Goal: Task Accomplishment & Management: Manage account settings

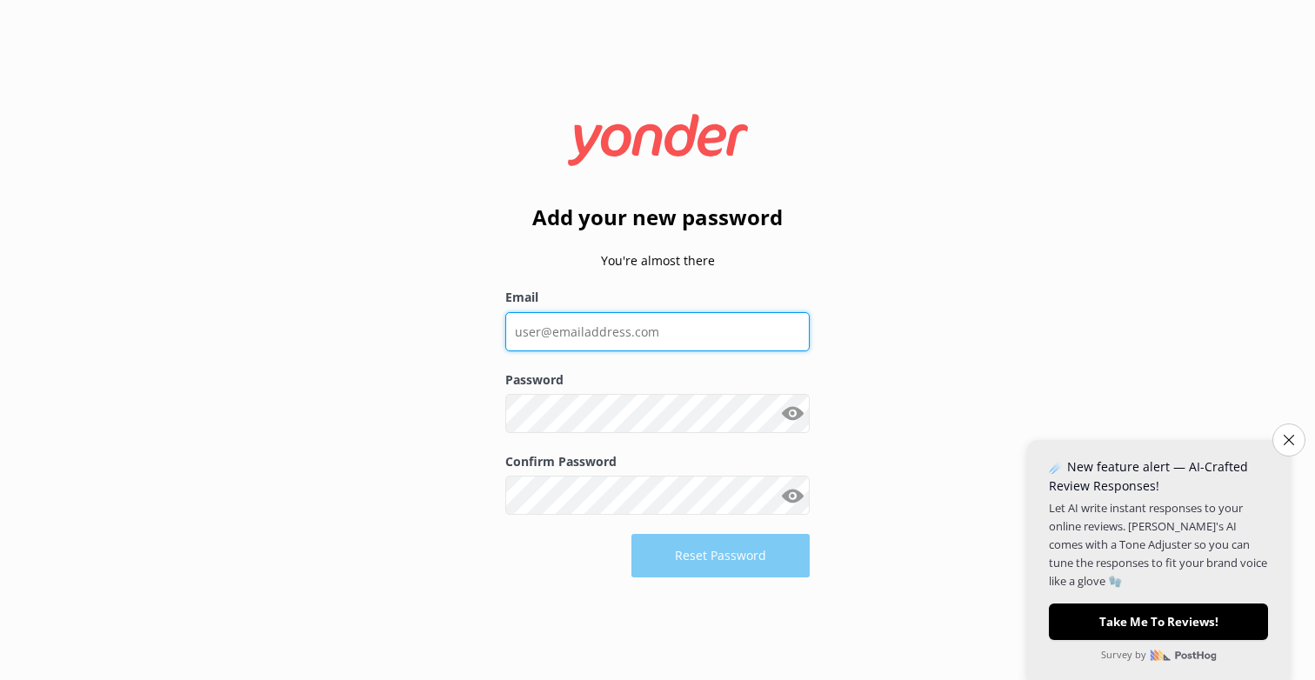
click at [547, 329] on input "Email" at bounding box center [657, 331] width 304 height 39
type input "[EMAIL_ADDRESS][DOMAIN_NAME]"
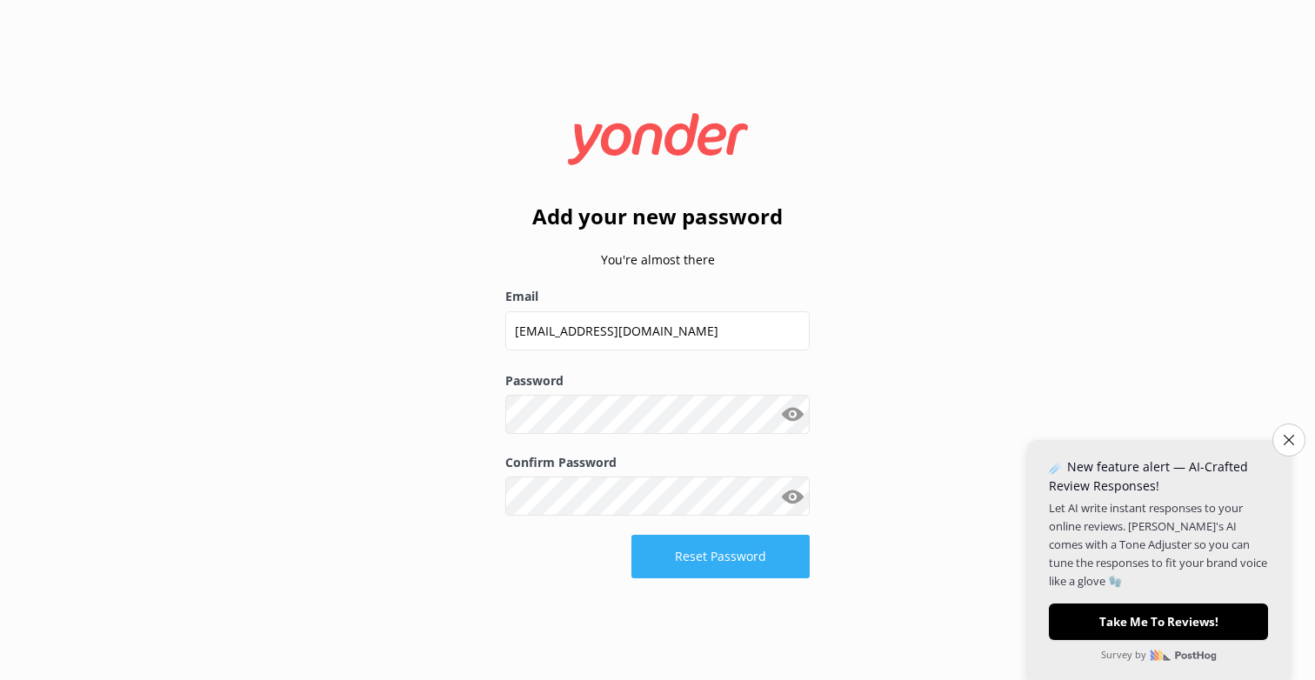
click at [732, 564] on button "Reset Password" at bounding box center [720, 556] width 178 height 43
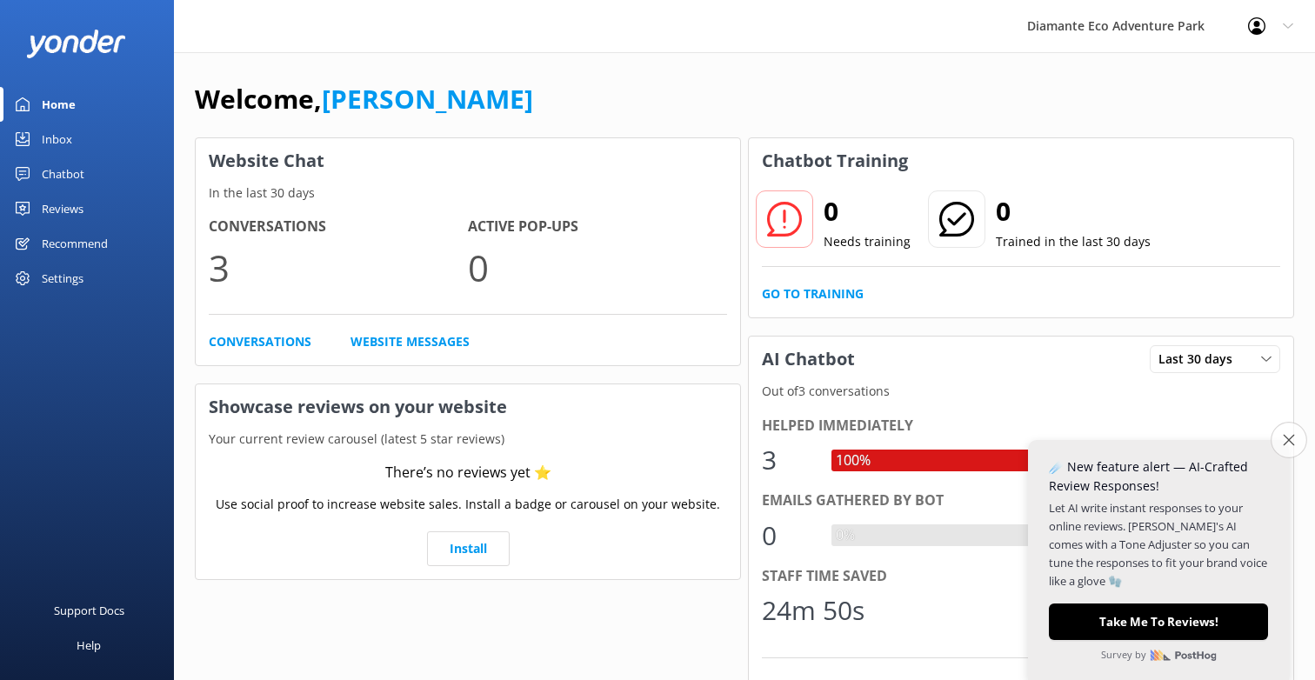
click at [1280, 438] on button "Close survey" at bounding box center [1288, 440] width 37 height 37
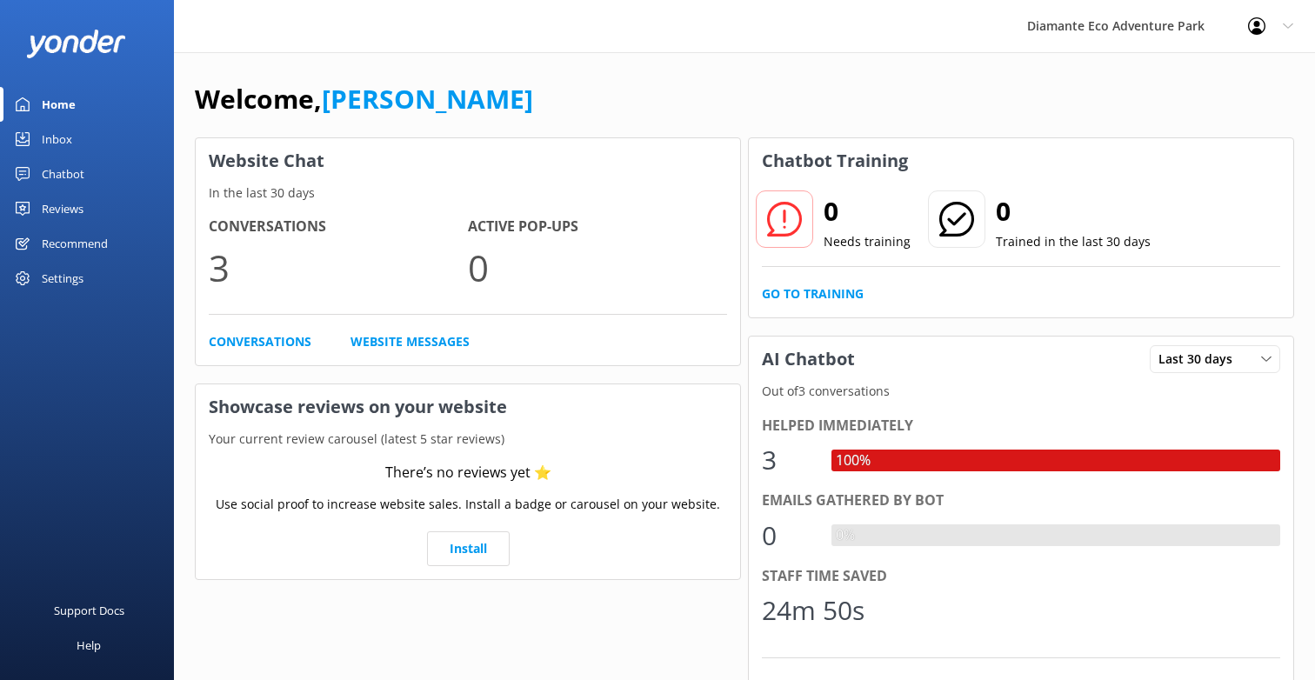
click at [57, 136] on div "Inbox" at bounding box center [57, 139] width 30 height 35
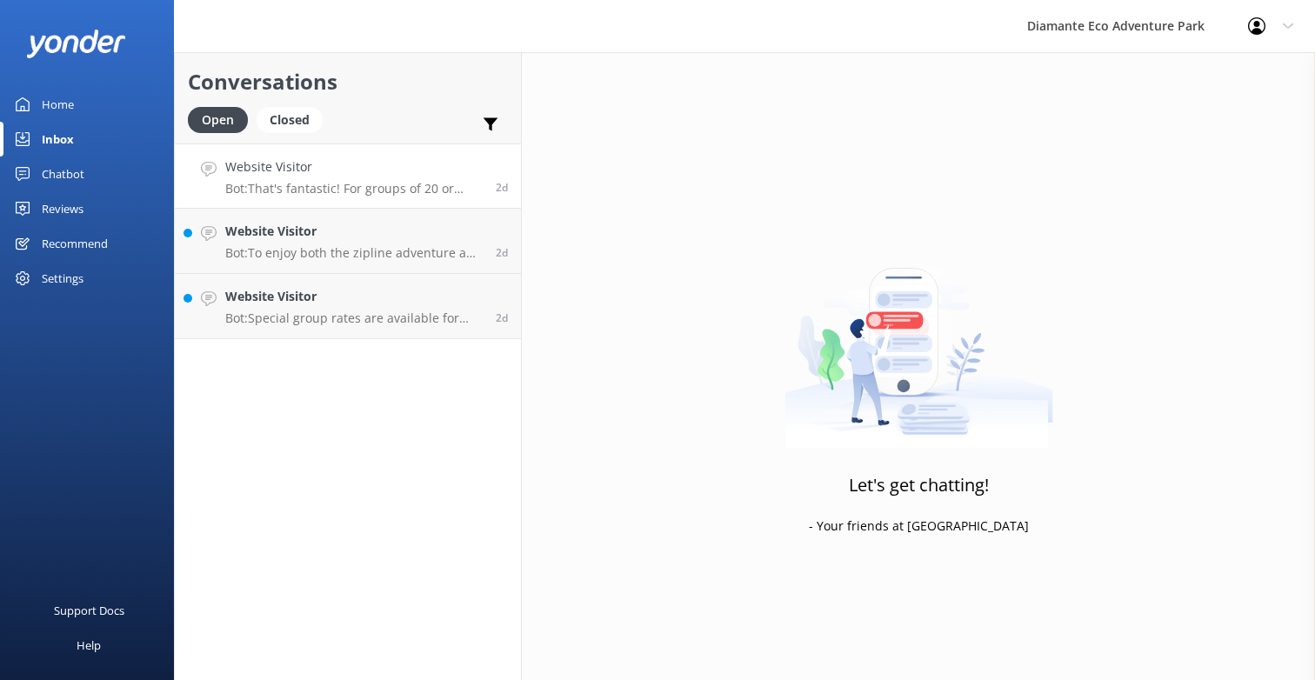
click at [250, 186] on p "Bot: That's fantastic! For groups of 20 or more, we offer special rates and can…" at bounding box center [353, 189] width 257 height 16
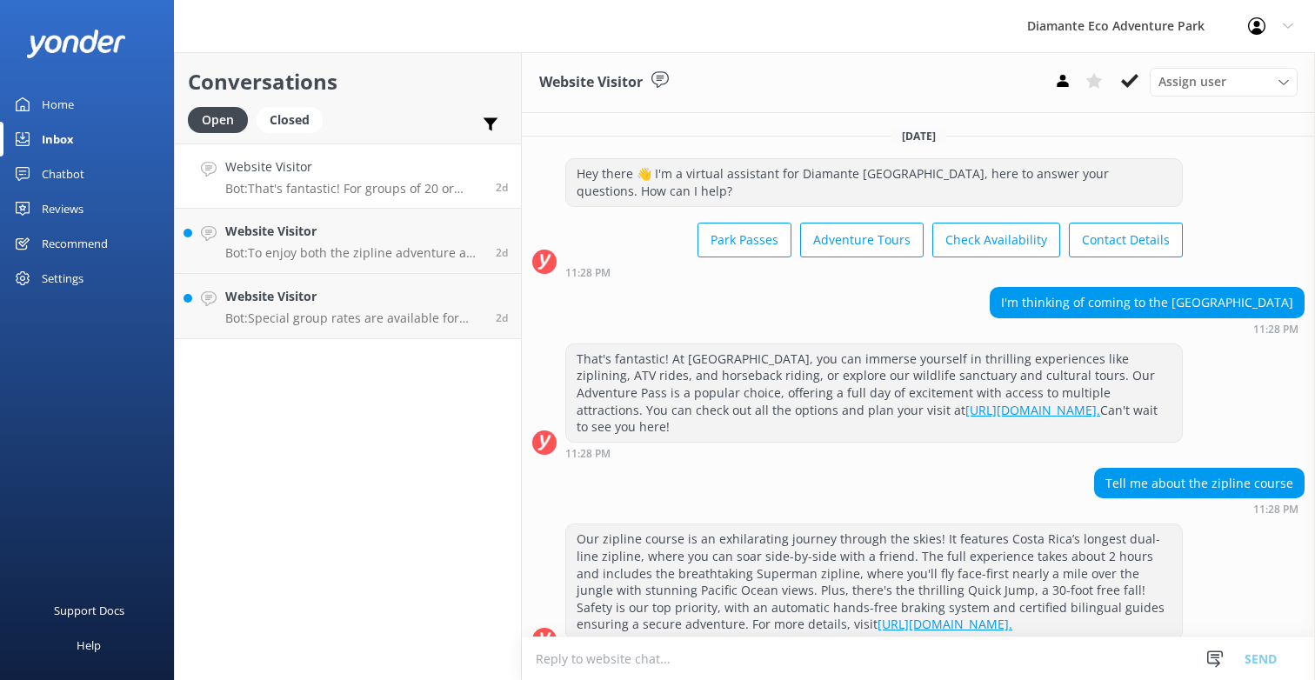
scroll to position [8, 0]
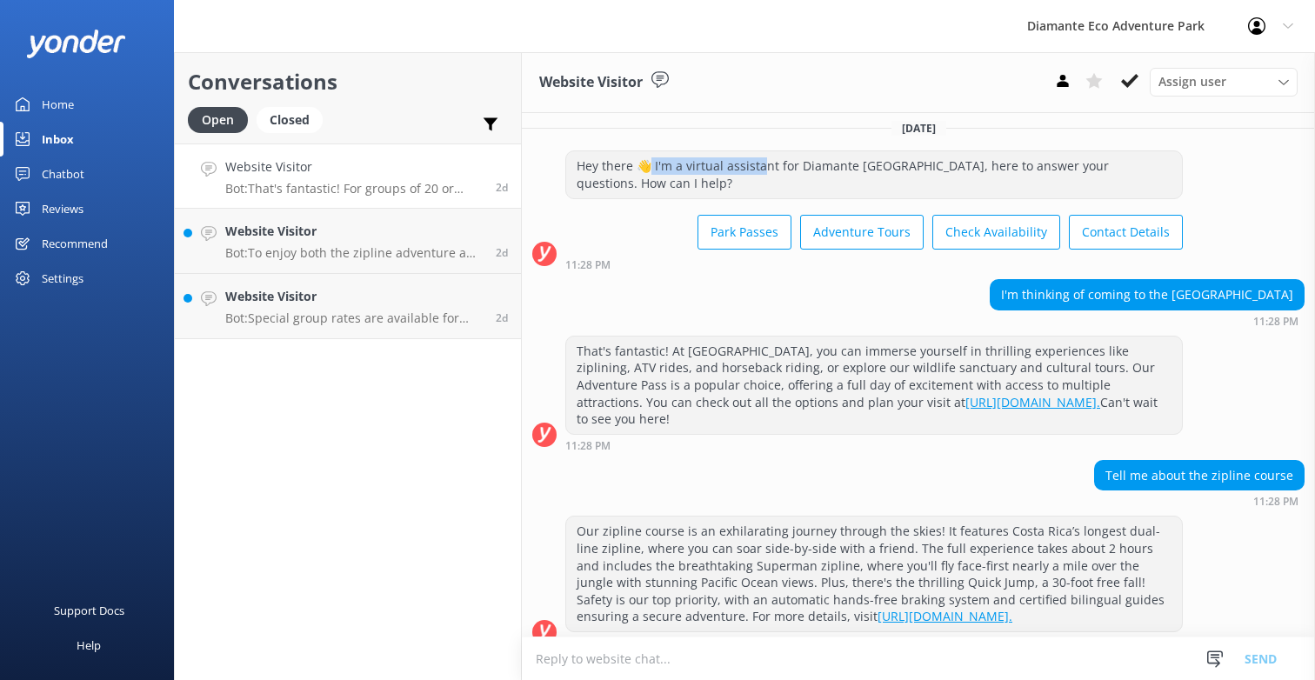
drag, startPoint x: 647, startPoint y: 164, endPoint x: 757, endPoint y: 167, distance: 110.4
click at [757, 167] on div "Hey there 👋 I'm a virtual assistant for Diamante [GEOGRAPHIC_DATA], here to ans…" at bounding box center [874, 174] width 616 height 46
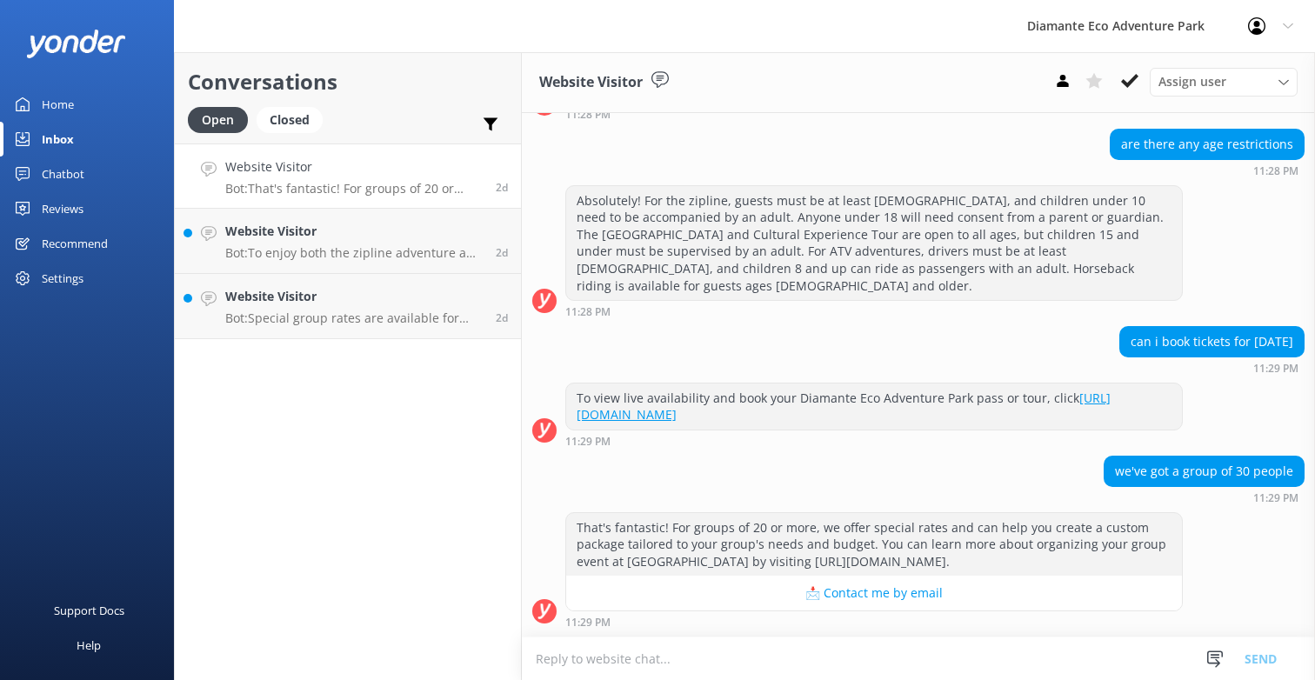
scroll to position [1026, 0]
click at [302, 243] on div "Website Visitor Bot: To enjoy both the zipline adventure and the Animal Sanctua…" at bounding box center [353, 241] width 257 height 38
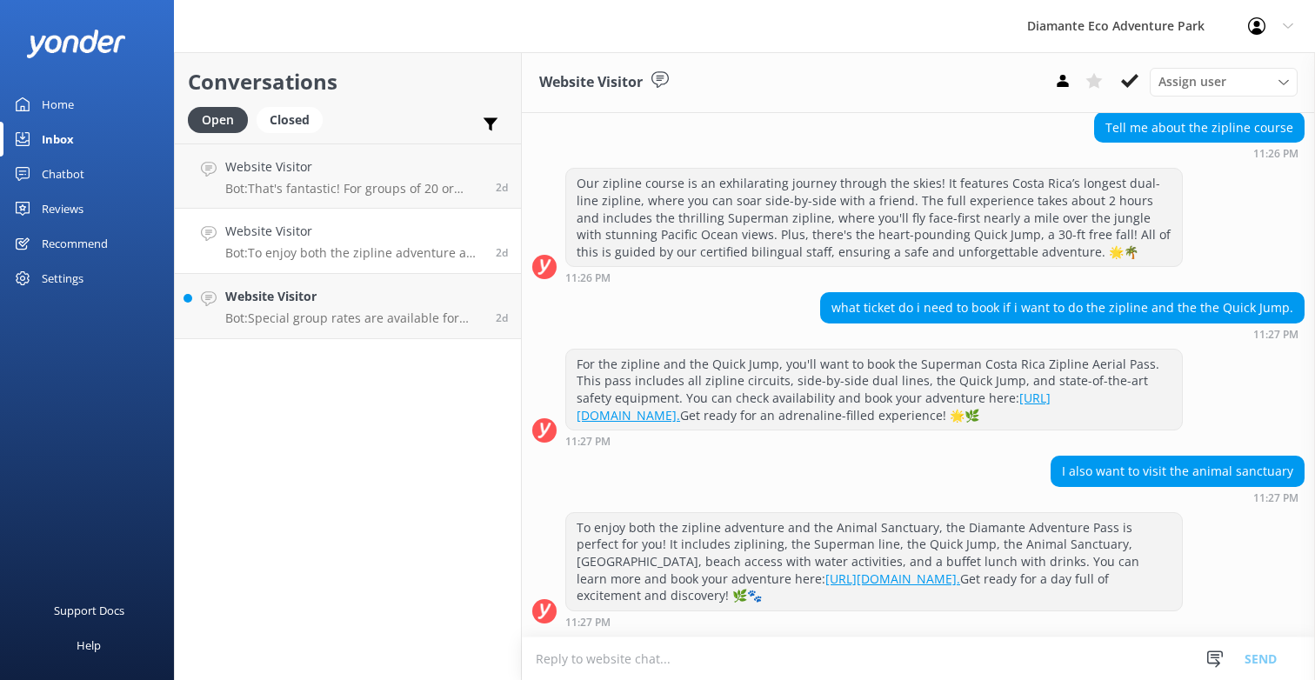
scroll to position [389, 0]
click at [323, 306] on h4 "Website Visitor" at bounding box center [353, 296] width 257 height 19
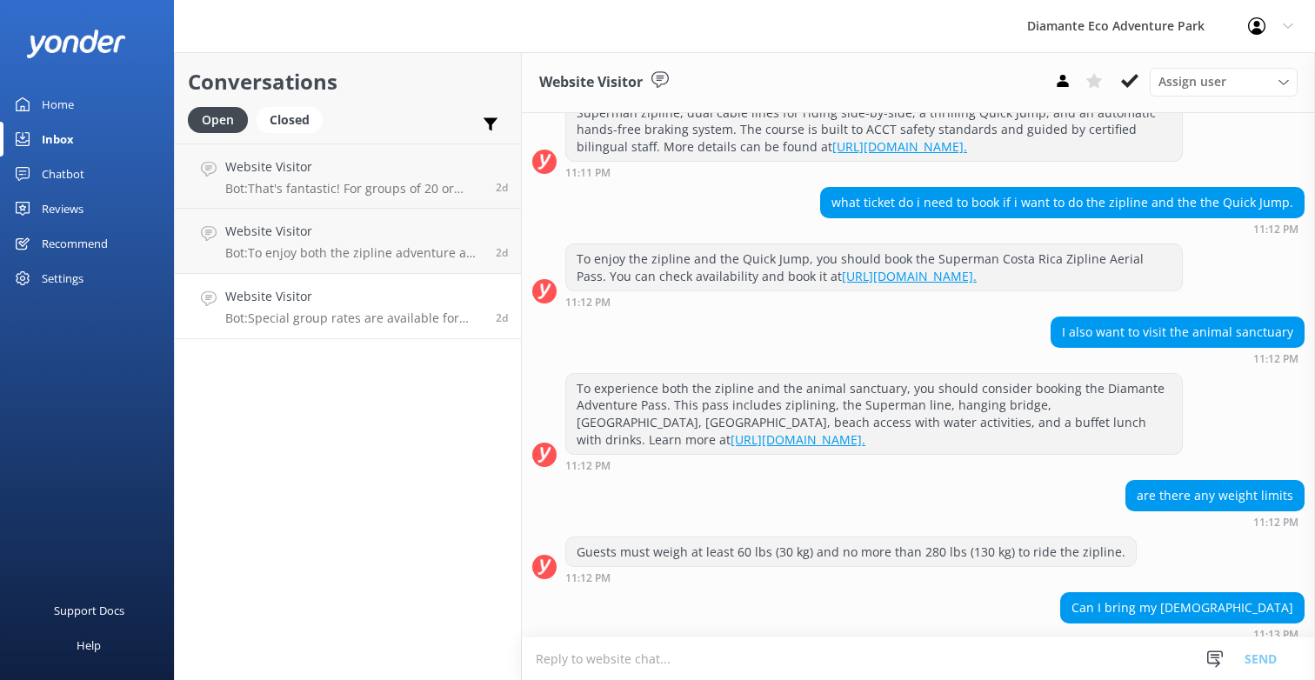
scroll to position [272, 0]
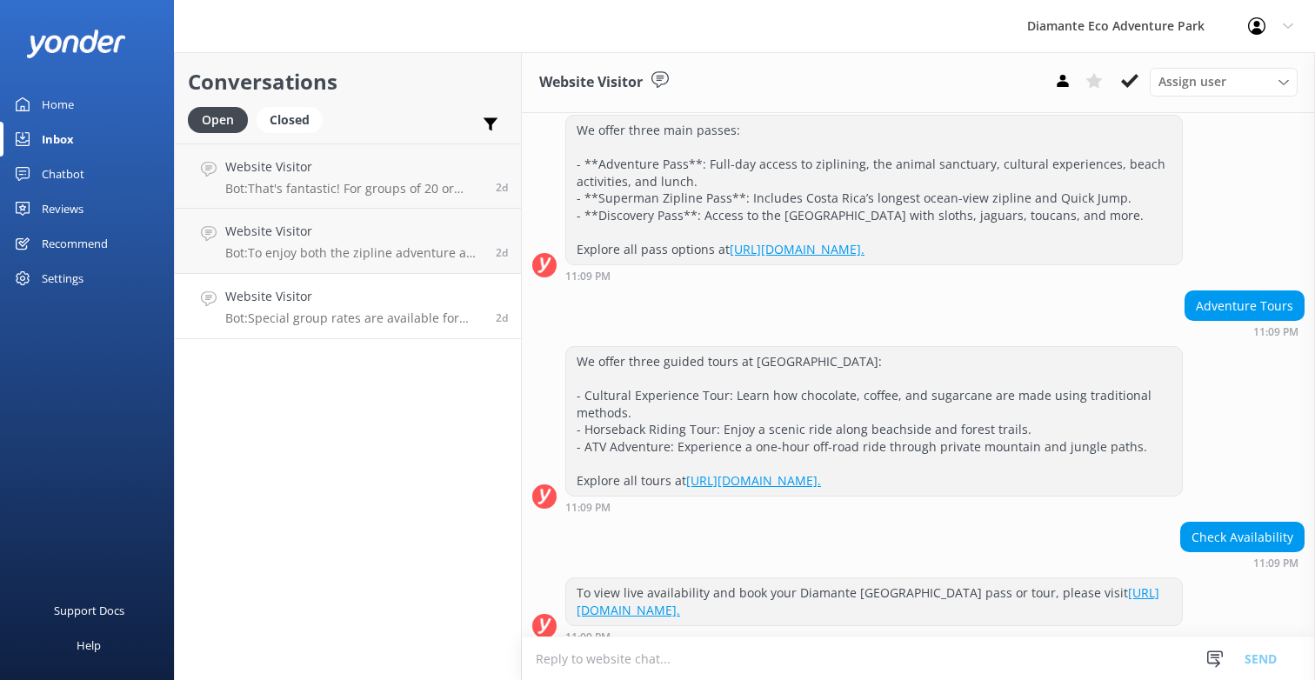
click at [67, 237] on div "Recommend" at bounding box center [75, 243] width 66 height 35
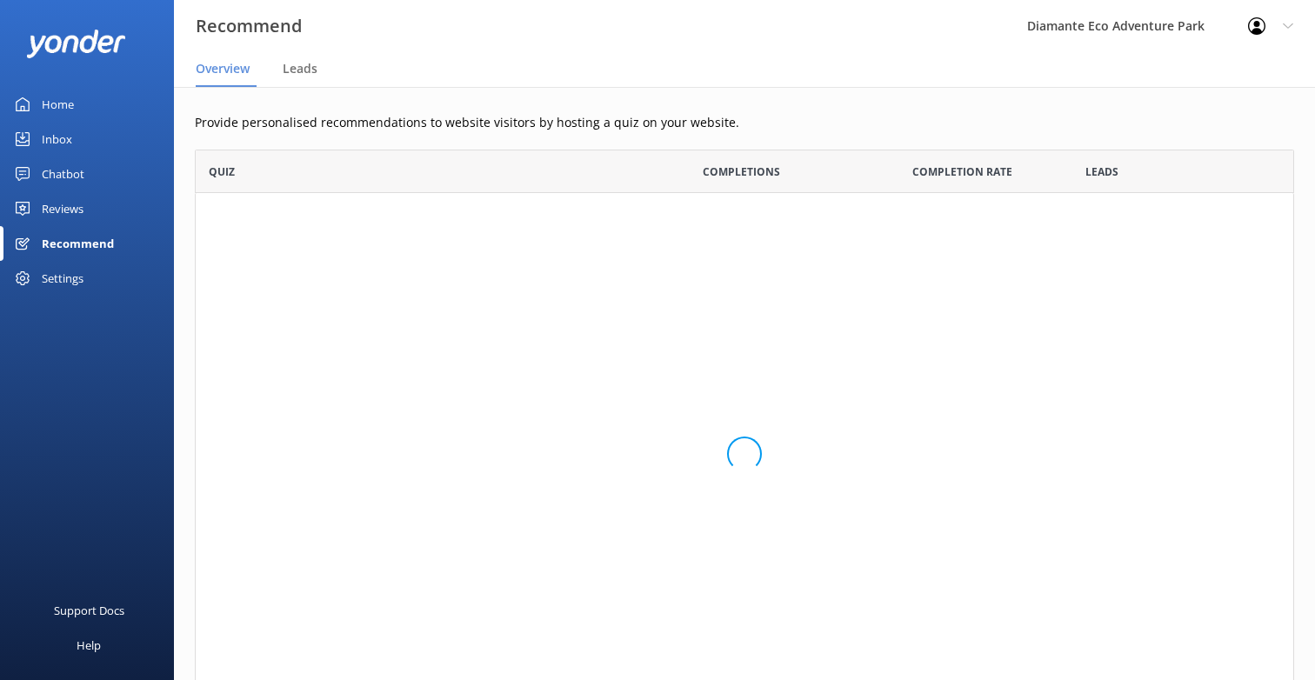
scroll to position [566, 1099]
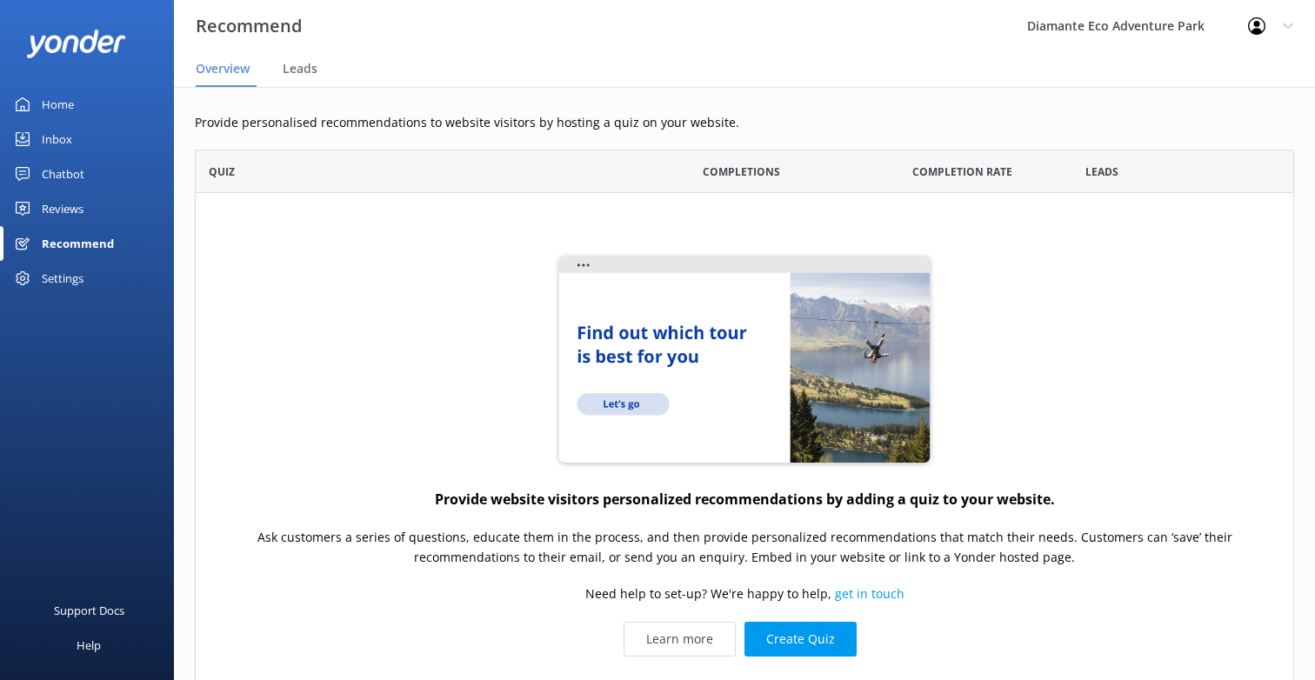
click at [52, 145] on div "Inbox" at bounding box center [57, 139] width 30 height 35
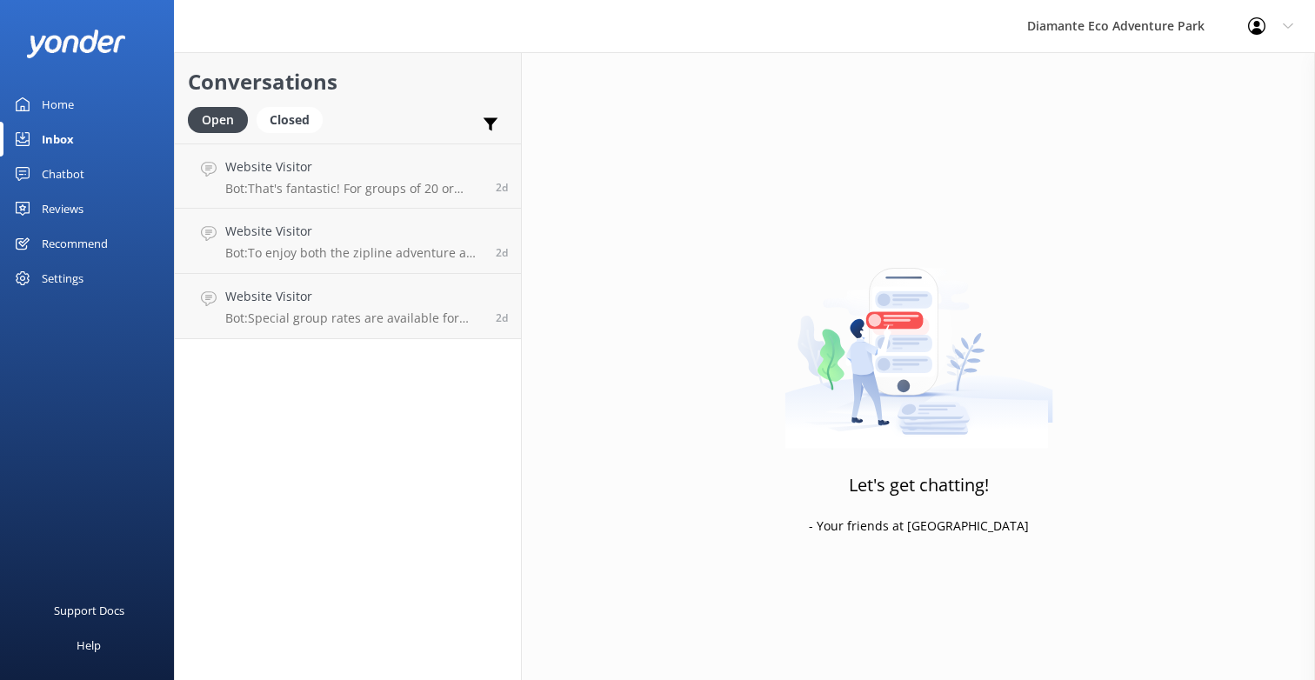
click at [43, 97] on div "Home" at bounding box center [58, 104] width 32 height 35
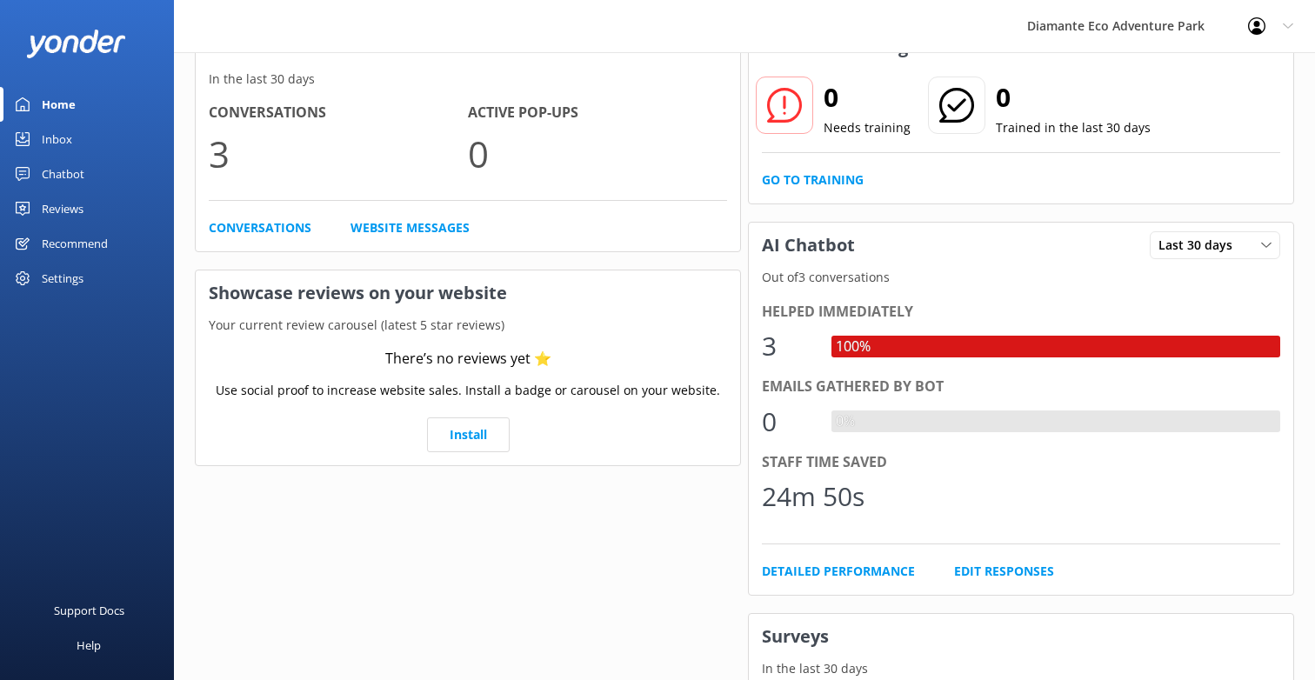
scroll to position [111, 0]
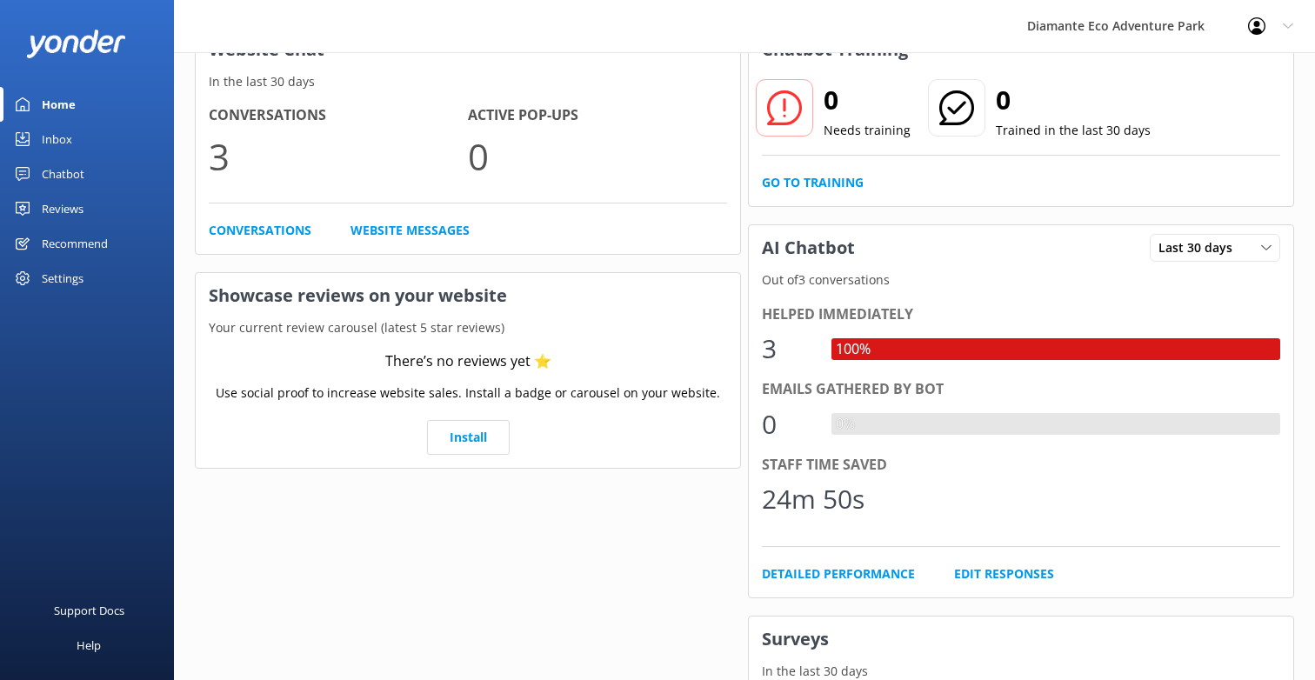
click at [68, 277] on div "Settings" at bounding box center [63, 278] width 42 height 35
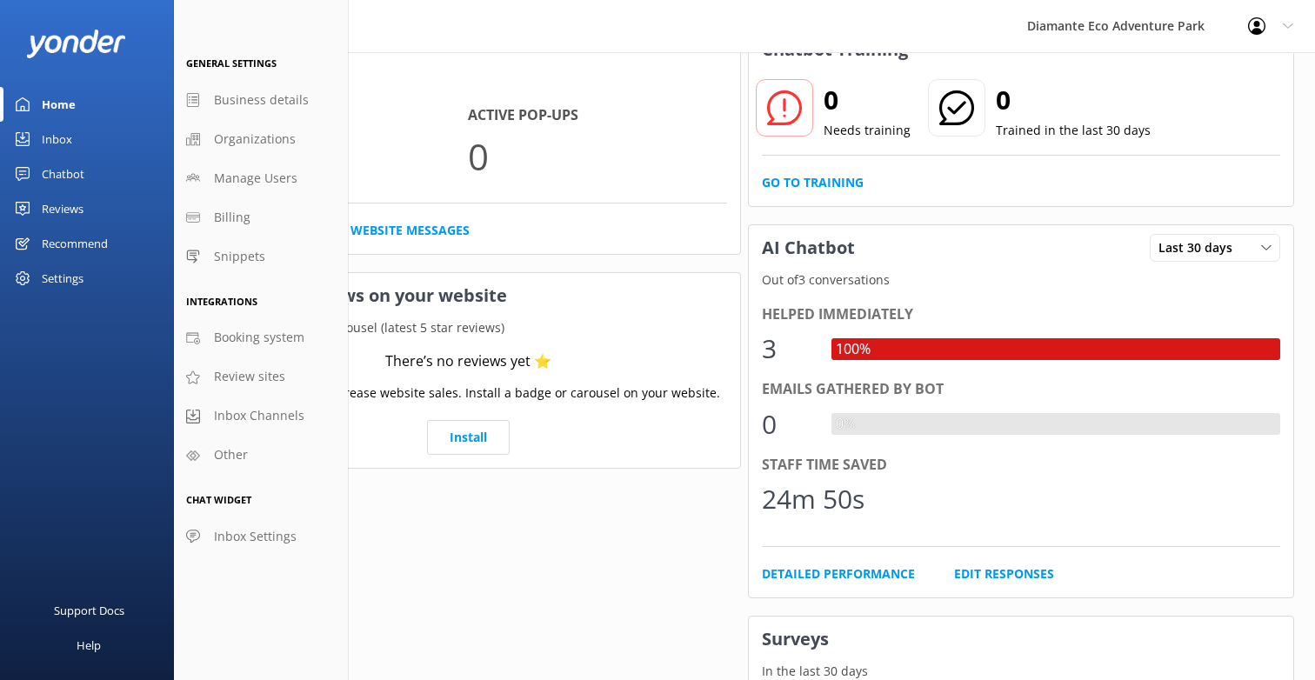
click at [56, 238] on div "Recommend" at bounding box center [75, 243] width 66 height 35
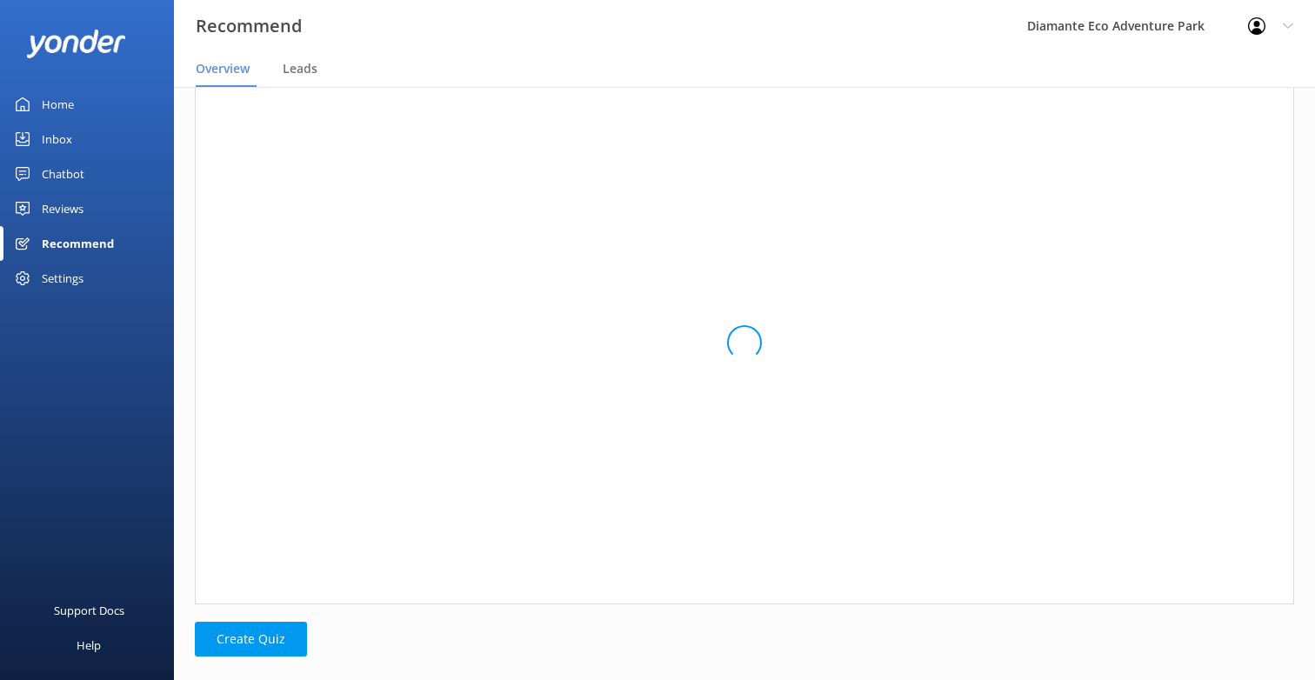
scroll to position [566, 1099]
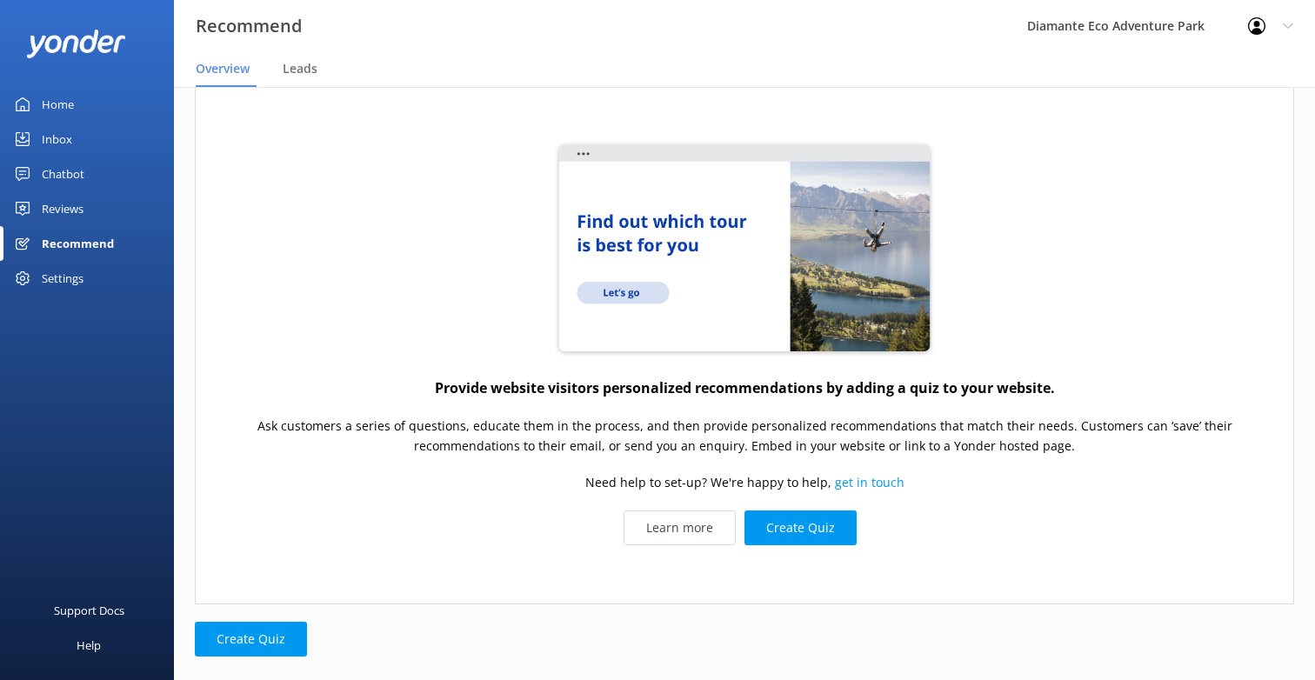
click at [50, 174] on div "Chatbot" at bounding box center [63, 173] width 43 height 35
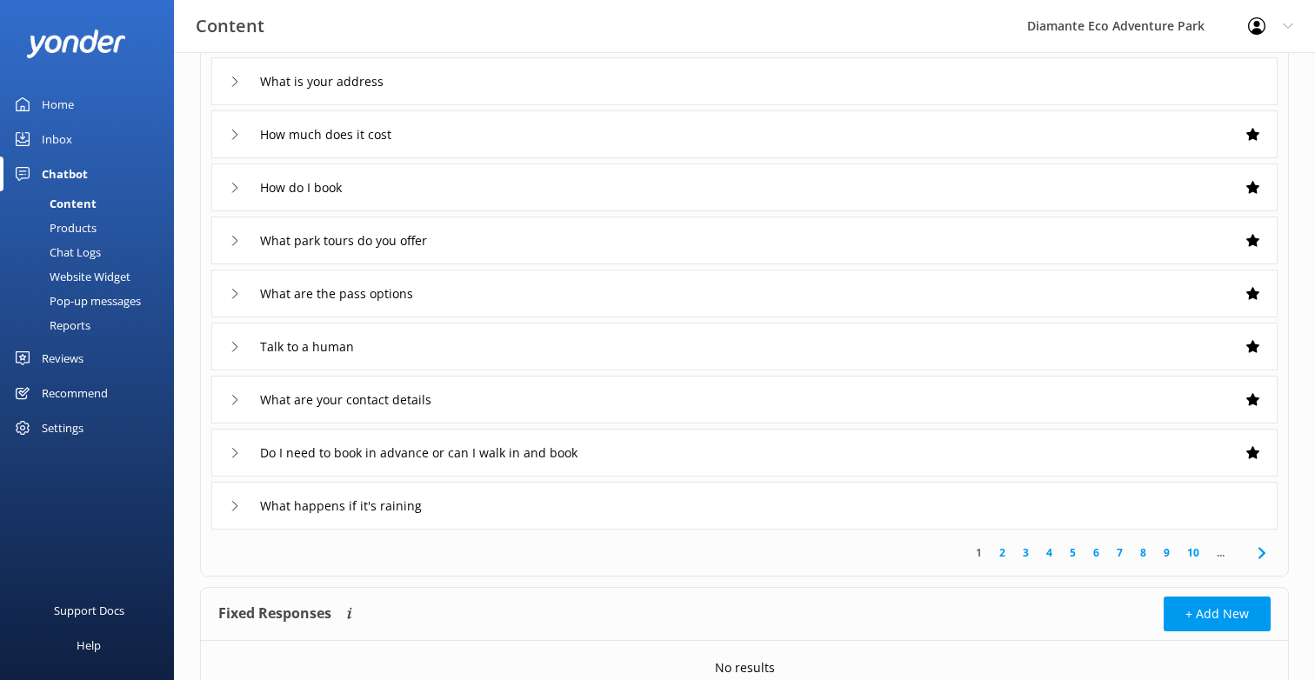
scroll to position [206, 0]
click at [1002, 548] on link "2" at bounding box center [1001, 550] width 23 height 17
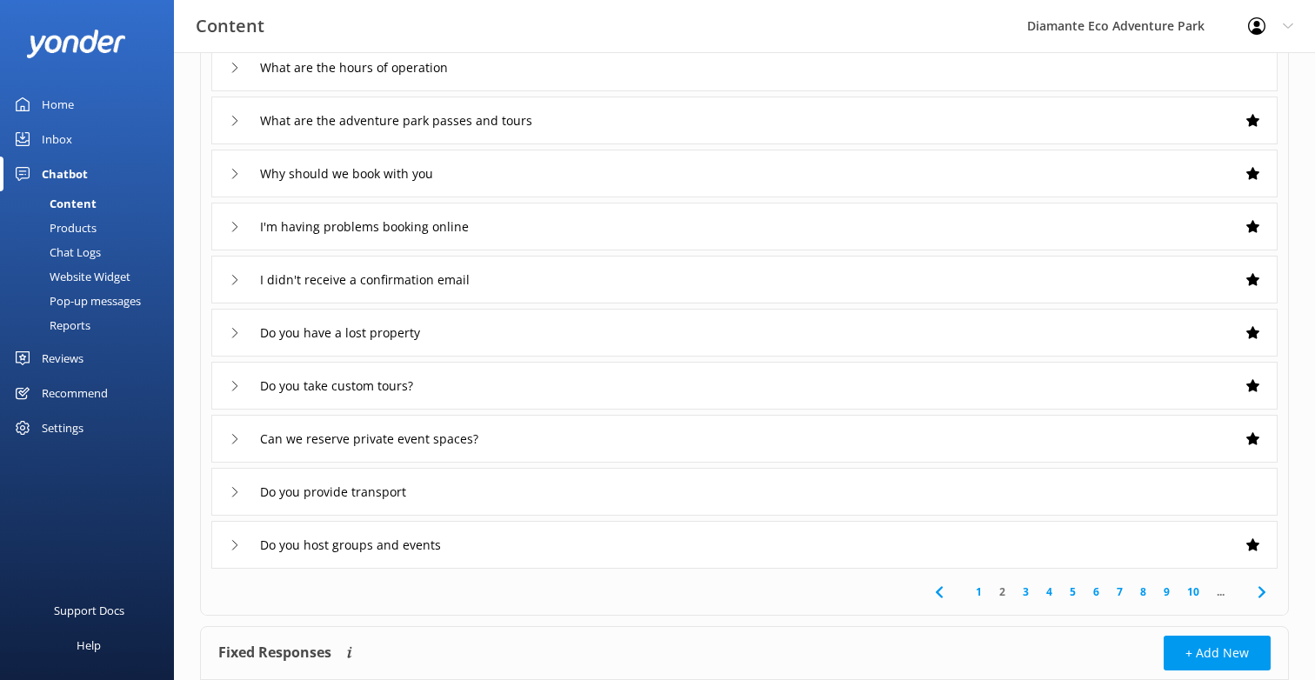
scroll to position [282, 0]
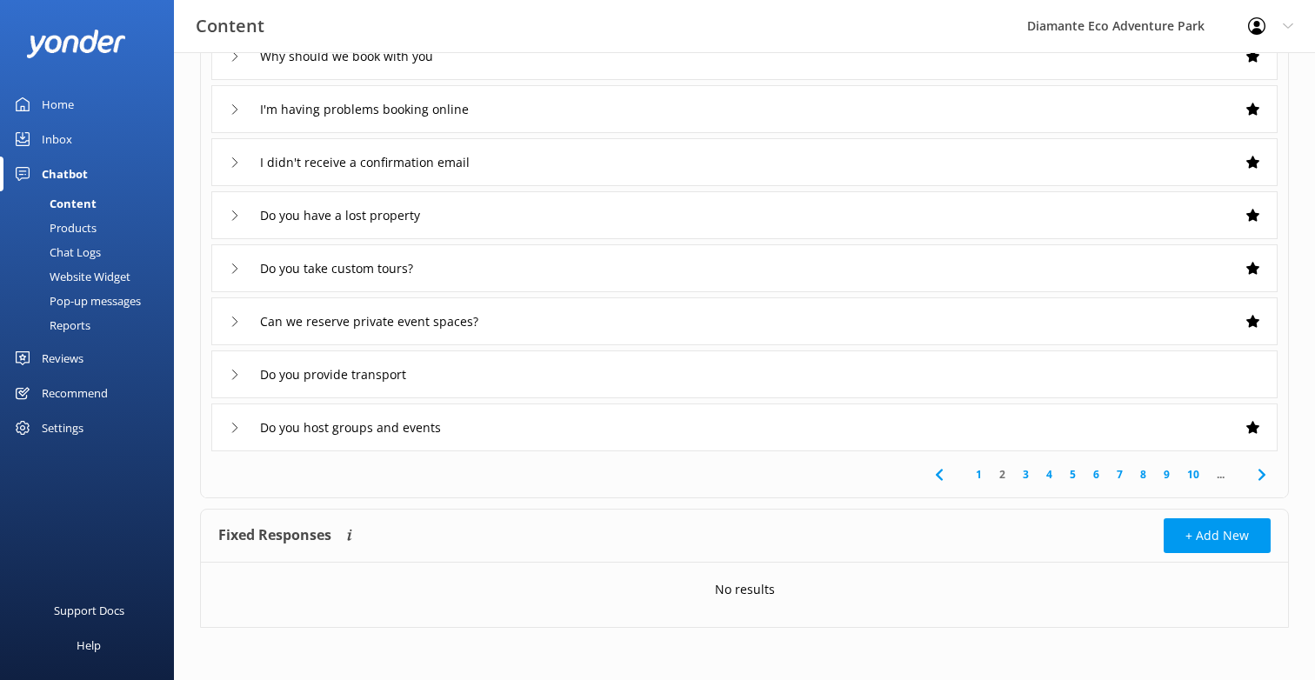
click at [1187, 483] on div "1 2 3 4 5 6 7 8 9 10 ..." at bounding box center [744, 474] width 1080 height 46
click at [1189, 475] on link "10" at bounding box center [1193, 474] width 30 height 17
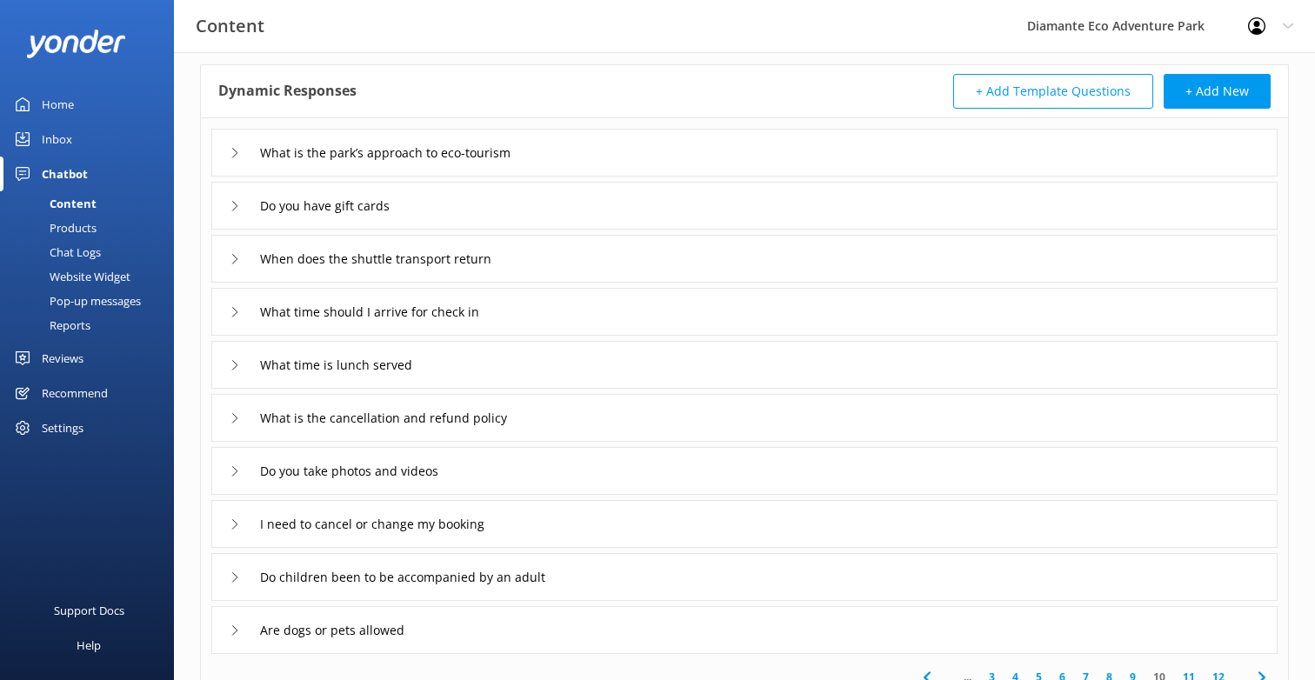
scroll to position [282, 0]
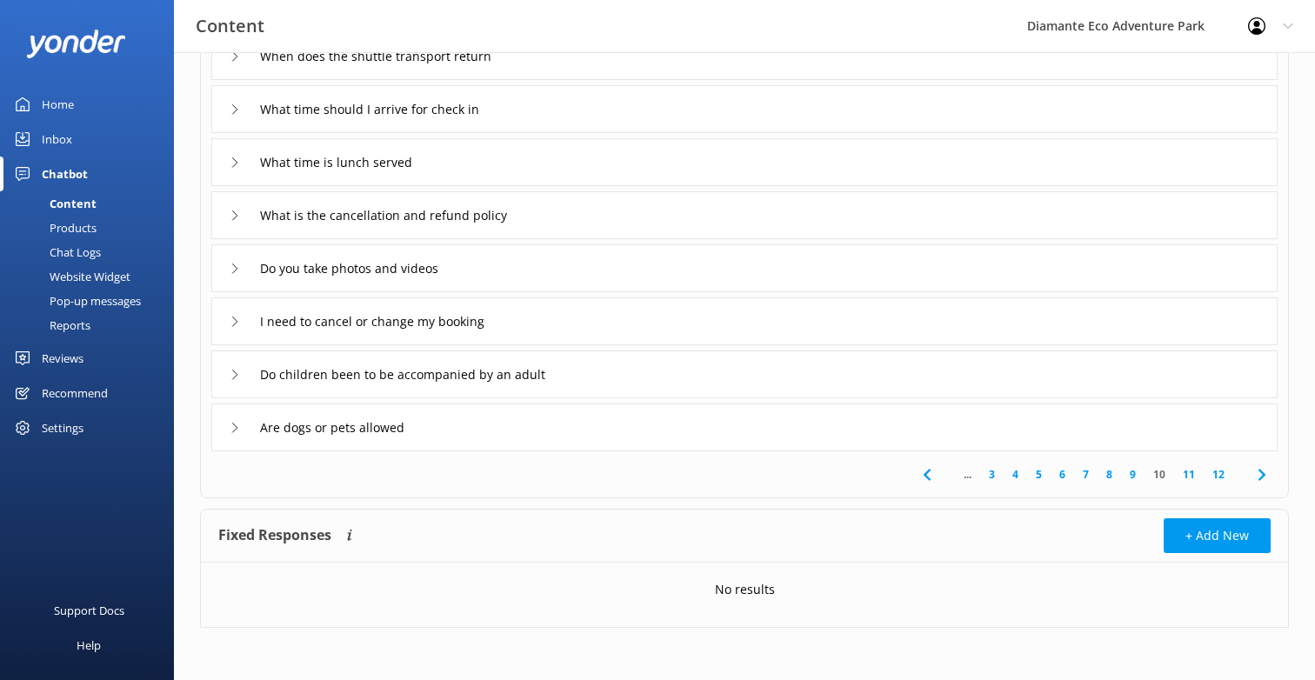
click at [236, 427] on use at bounding box center [234, 428] width 5 height 10
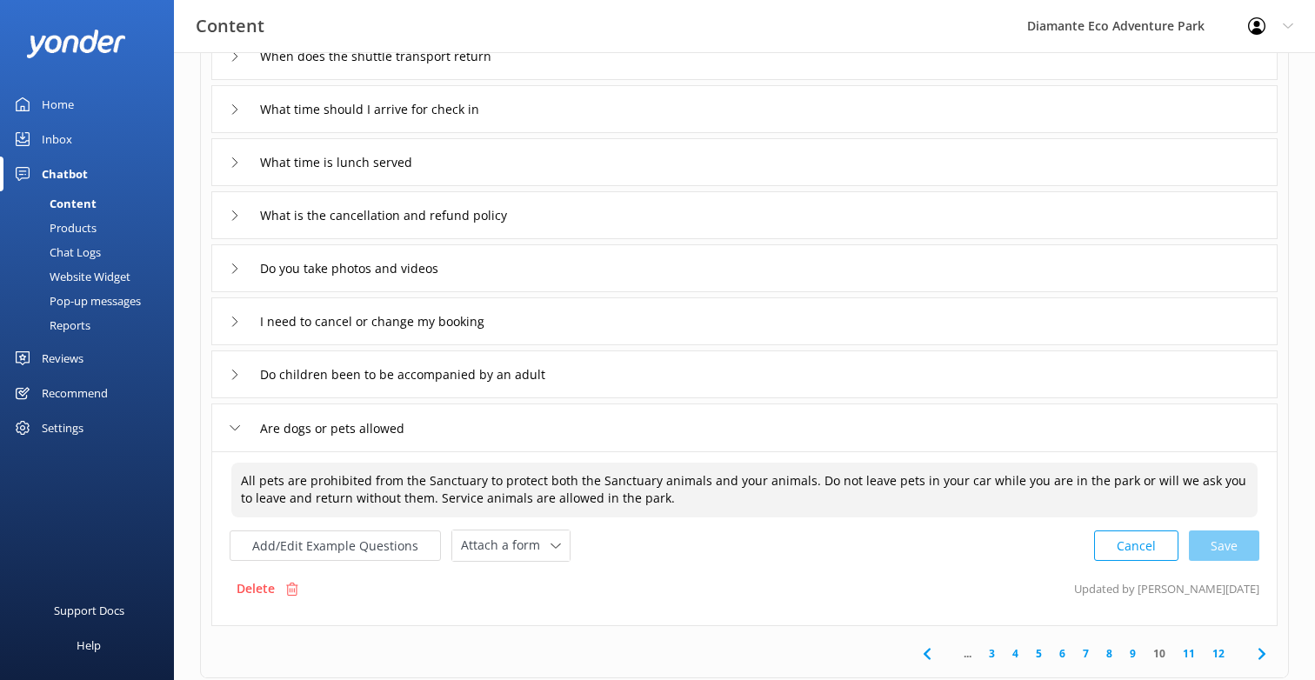
drag, startPoint x: 233, startPoint y: 481, endPoint x: 243, endPoint y: 477, distance: 10.2
click at [243, 477] on textarea "All pets are prohibited from the Sanctuary to protect both the Sanctuary animal…" at bounding box center [744, 490] width 1026 height 55
drag, startPoint x: 420, startPoint y: 507, endPoint x: 665, endPoint y: 503, distance: 245.2
click at [665, 503] on textarea "All pets are prohibited from the Sanctuary to protect both the Sanctuary animal…" at bounding box center [744, 490] width 1026 height 55
click at [649, 499] on textarea "All pets are prohibited from the Sanctuary to protect both the Sanctuary animal…" at bounding box center [744, 490] width 1026 height 55
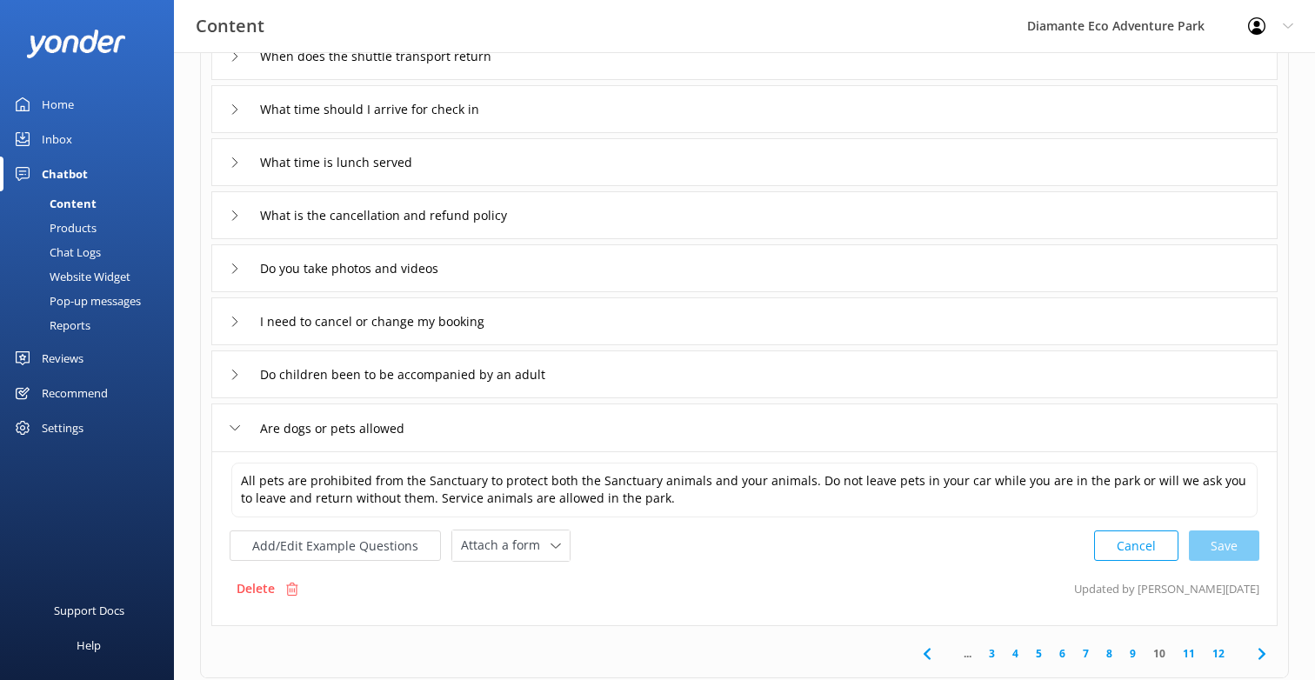
click at [230, 374] on icon at bounding box center [235, 375] width 10 height 10
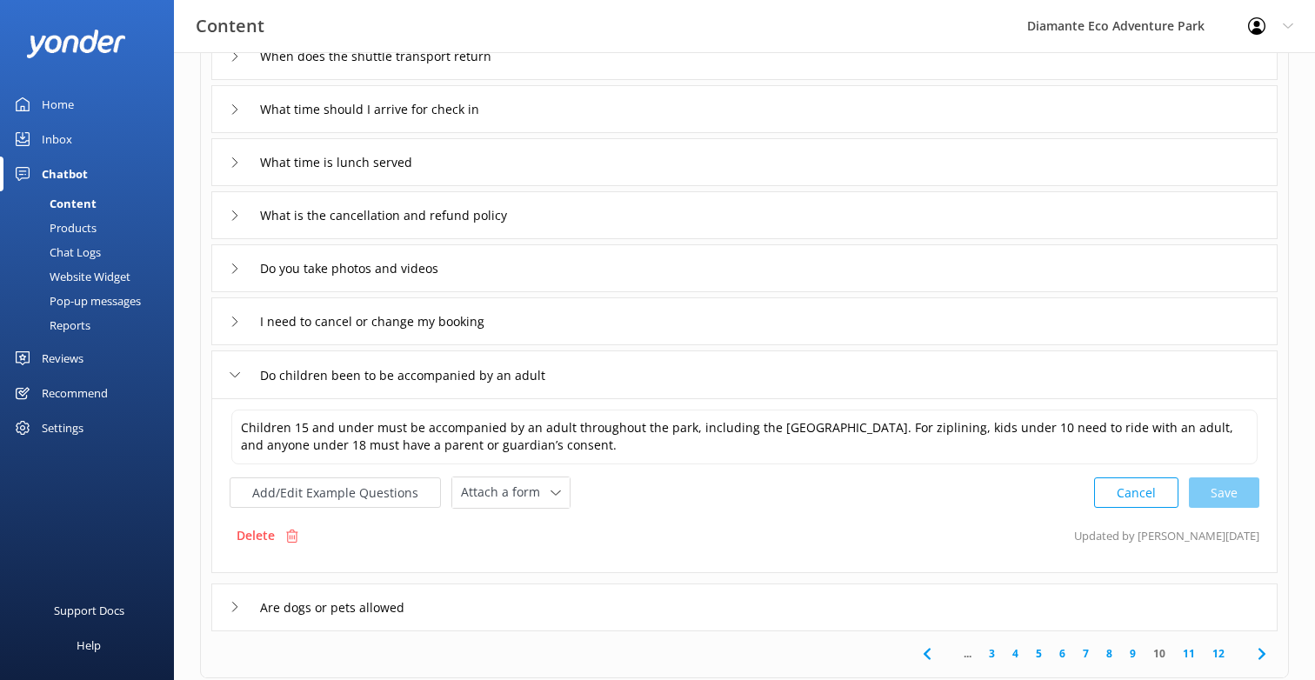
click at [230, 374] on icon at bounding box center [235, 375] width 10 height 10
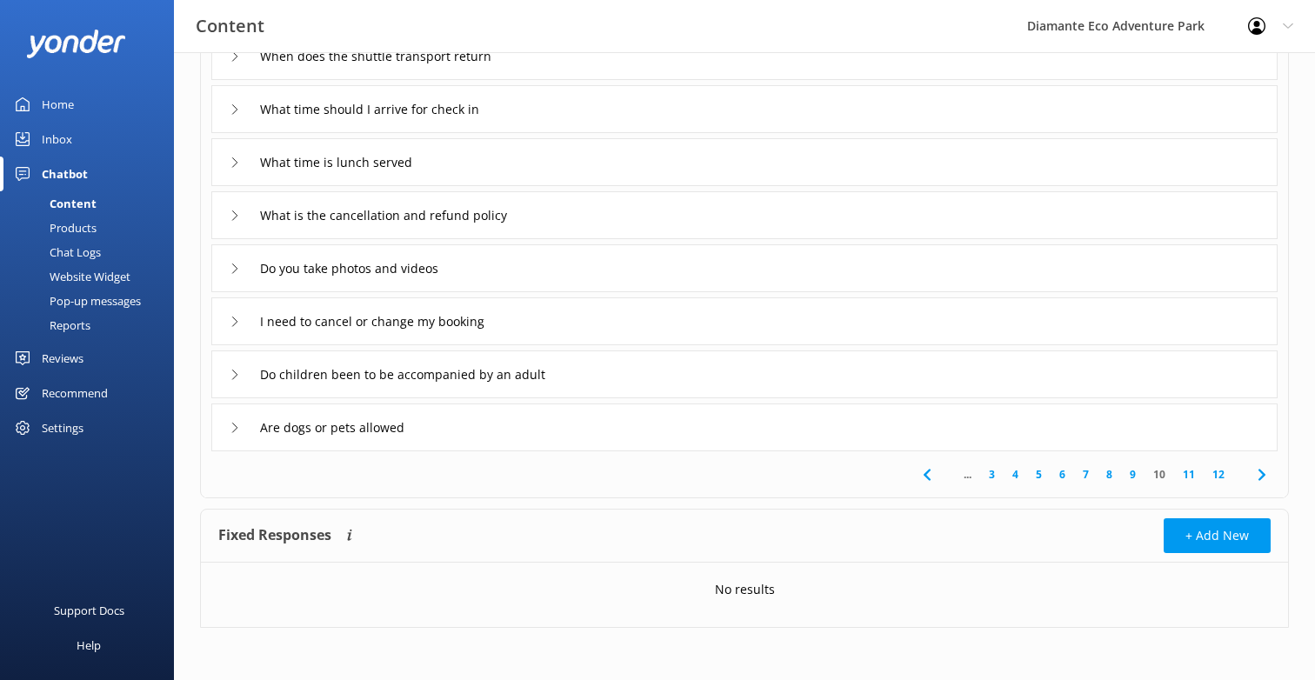
click at [1192, 474] on link "11" at bounding box center [1189, 474] width 30 height 17
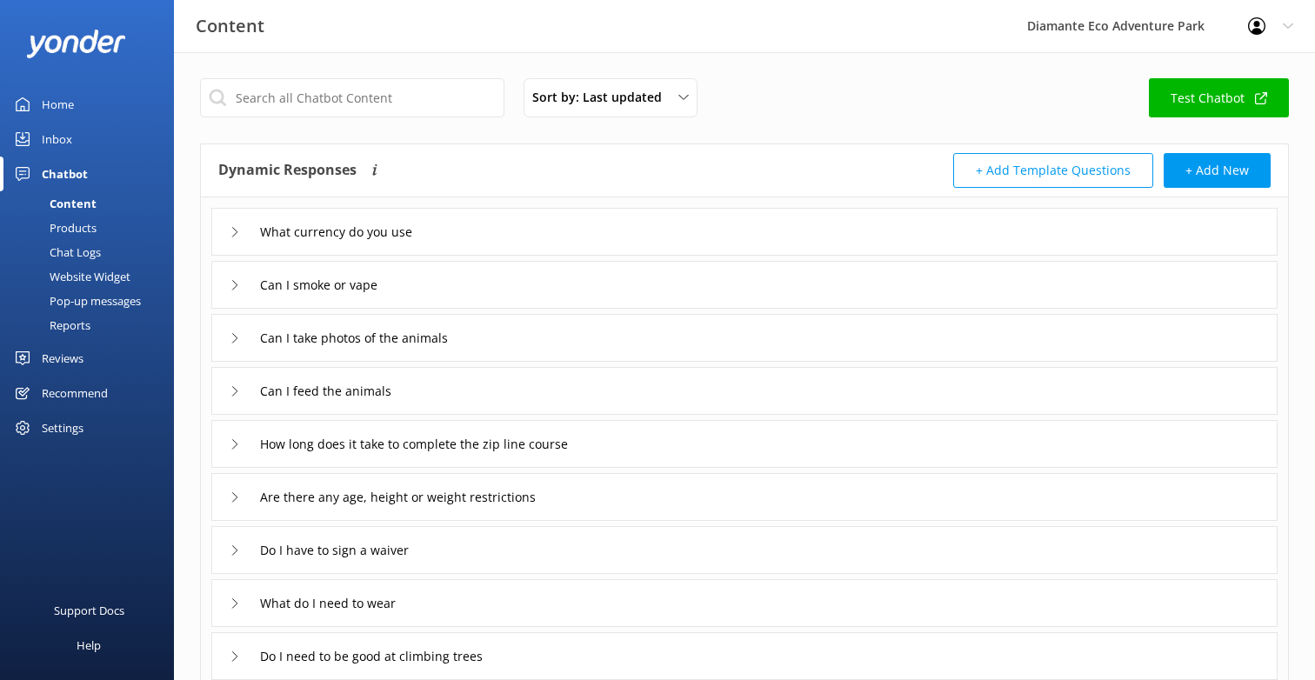
click at [227, 230] on div "What currency do you use" at bounding box center [744, 232] width 1066 height 48
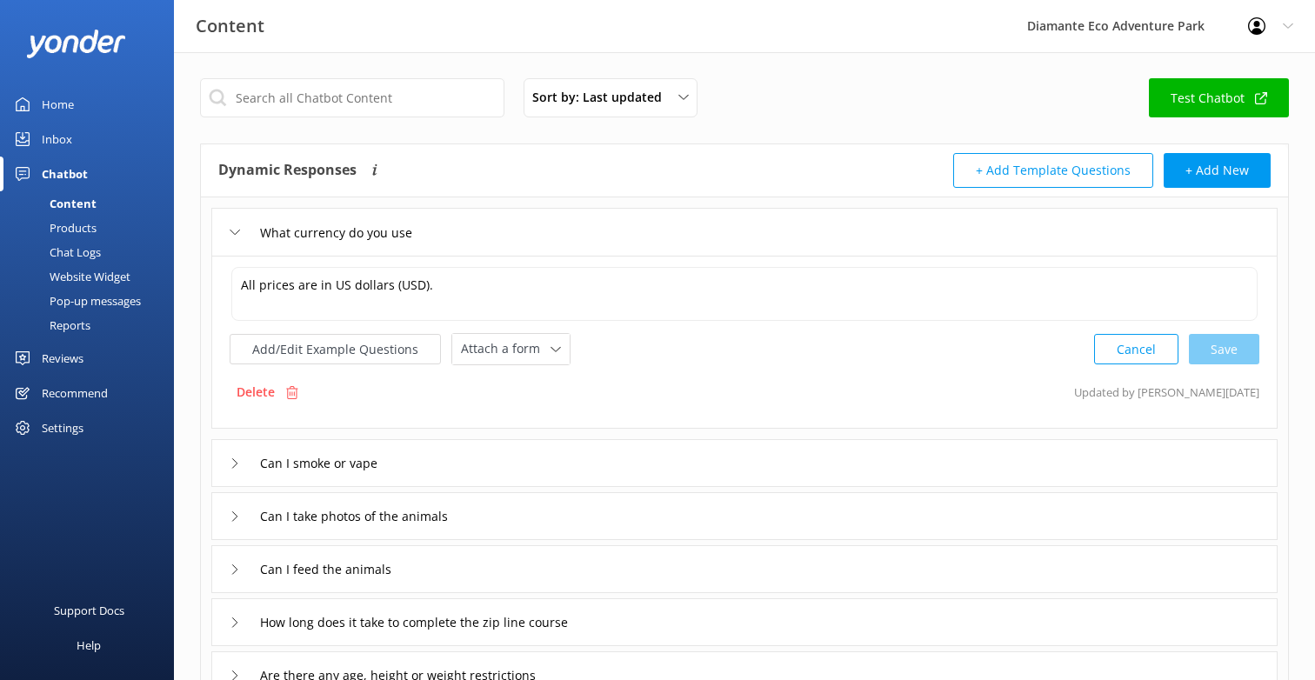
click at [227, 230] on div "What currency do you use" at bounding box center [744, 232] width 1066 height 48
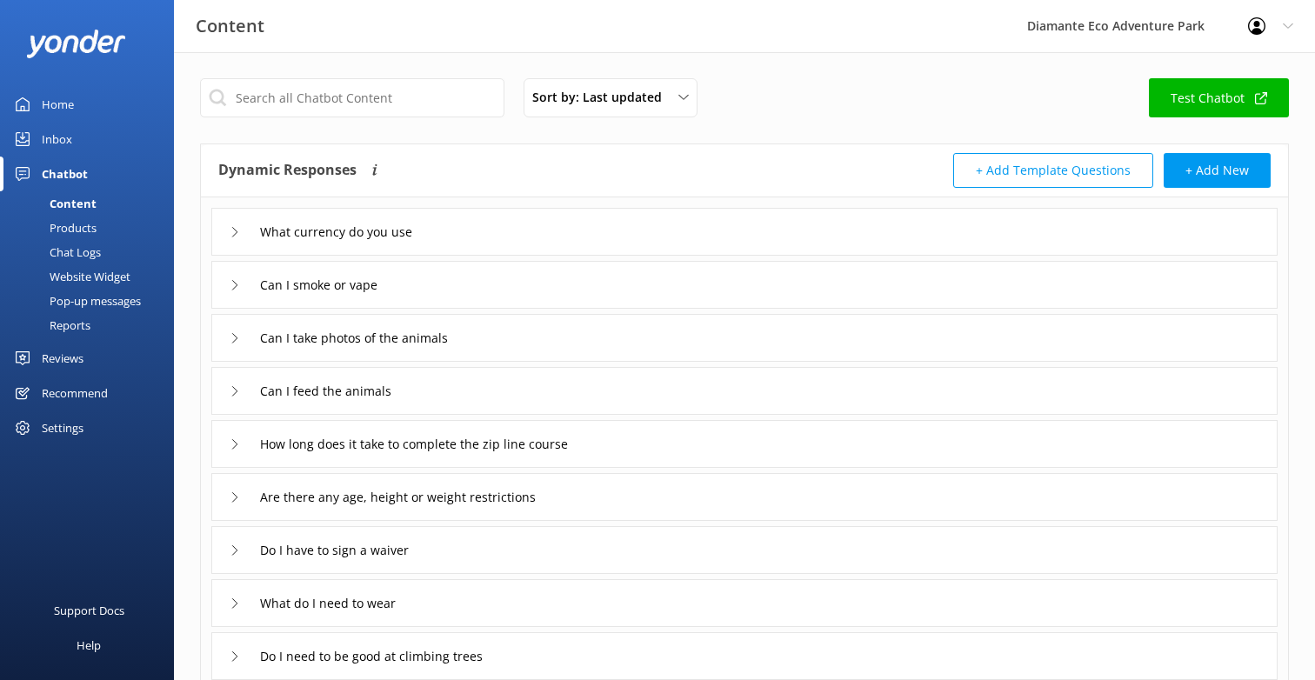
click at [239, 283] on icon at bounding box center [235, 285] width 10 height 10
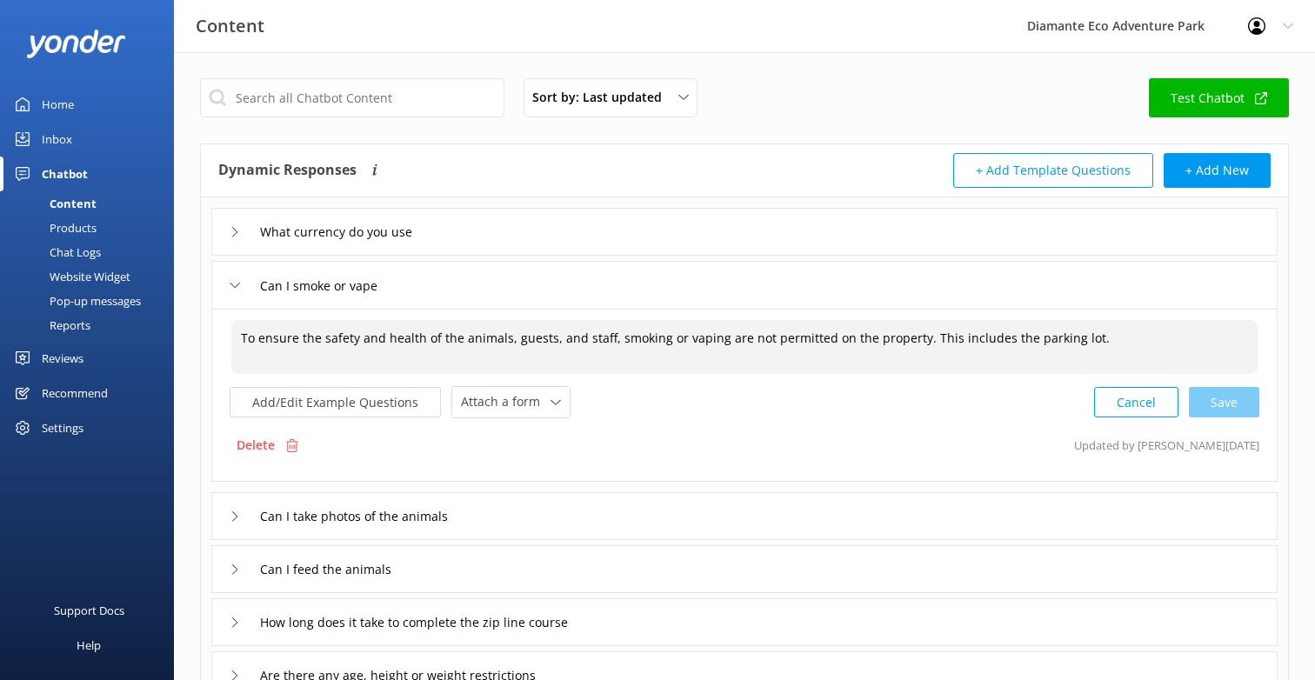
drag, startPoint x: 237, startPoint y: 342, endPoint x: 667, endPoint y: 332, distance: 429.6
click at [667, 332] on textarea "To ensure the safety and health of the animals, guests, and staff, smoking or v…" at bounding box center [744, 347] width 1026 height 54
click at [248, 512] on div "Can I take photos of the animals" at bounding box center [351, 516] width 243 height 29
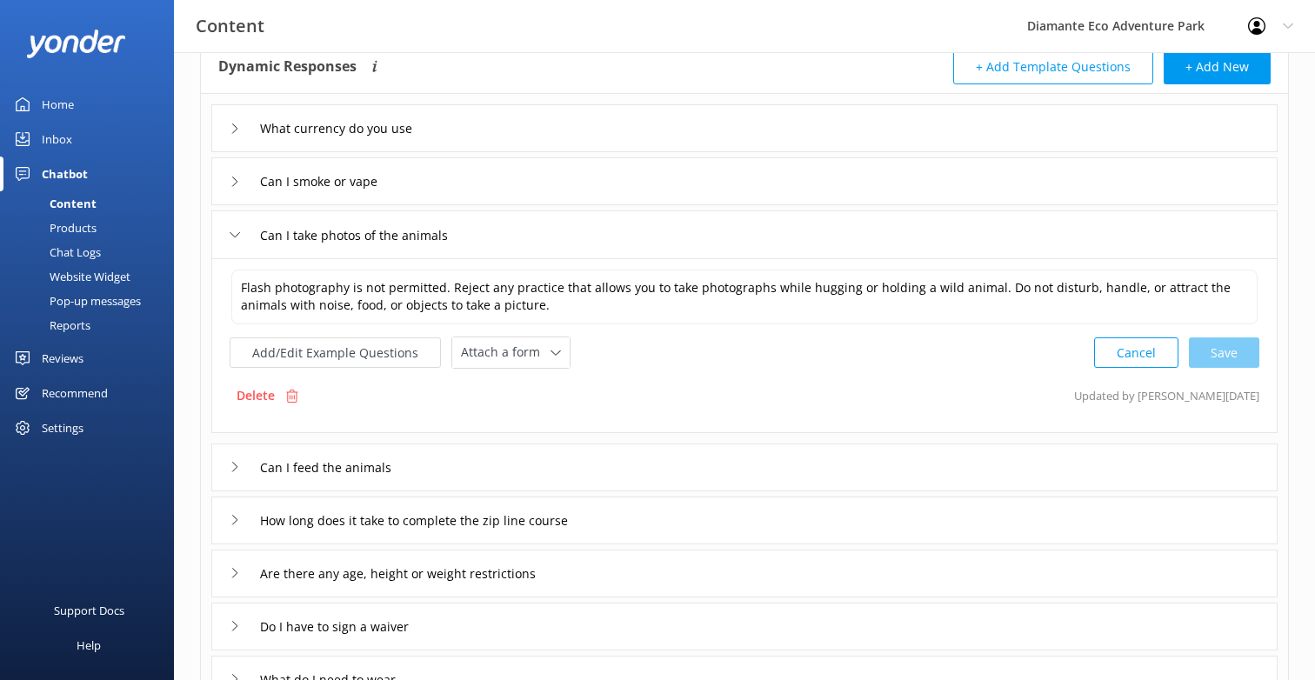
scroll to position [104, 0]
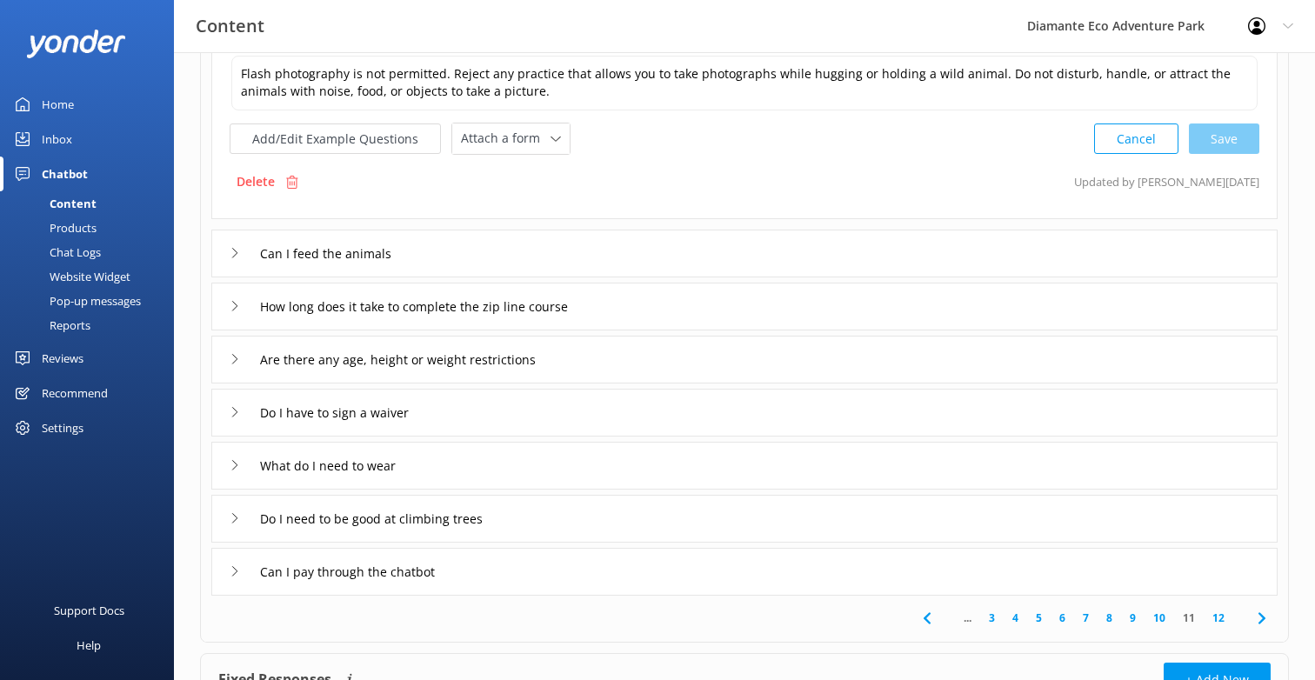
click at [235, 256] on icon at bounding box center [235, 253] width 10 height 10
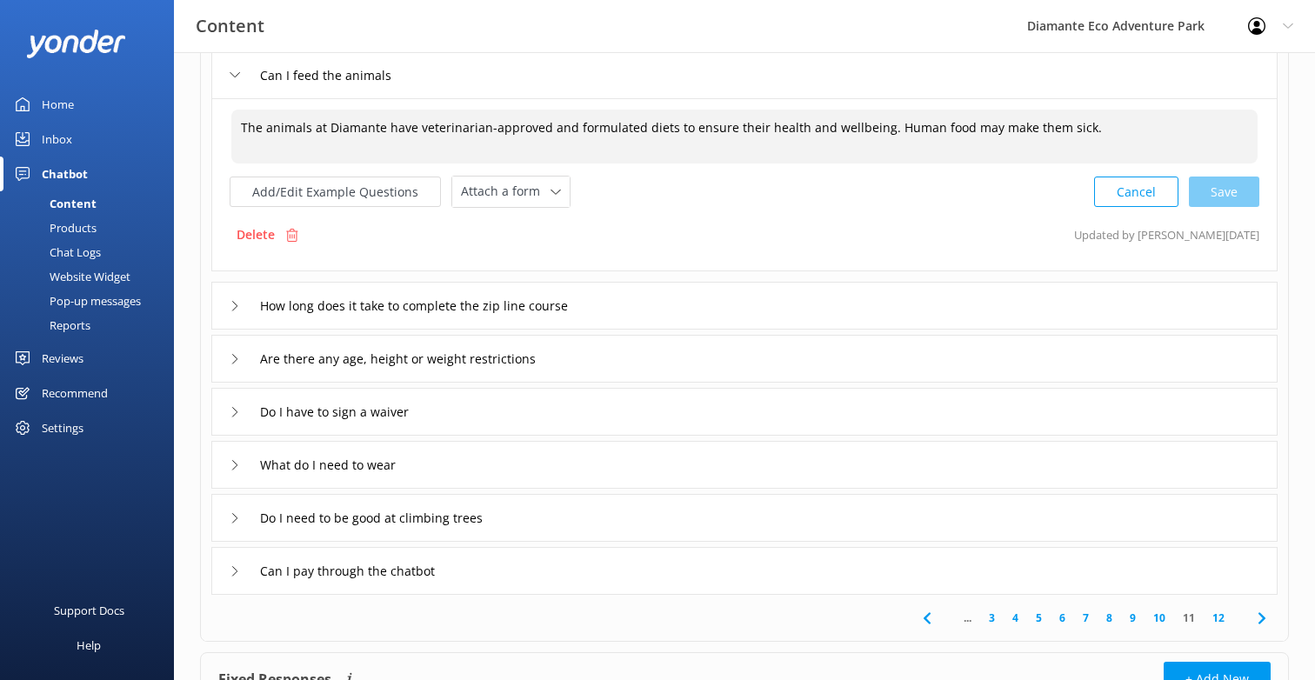
drag, startPoint x: 239, startPoint y: 123, endPoint x: 1186, endPoint y: 159, distance: 947.5
click at [1186, 159] on textarea "The animals at Diamante have veterinarian-approved and formulated diets to ensu…" at bounding box center [744, 137] width 1026 height 54
click at [630, 150] on textarea "The animals at Diamante have veterinarian-approved and formulated diets to ensu…" at bounding box center [744, 137] width 1026 height 54
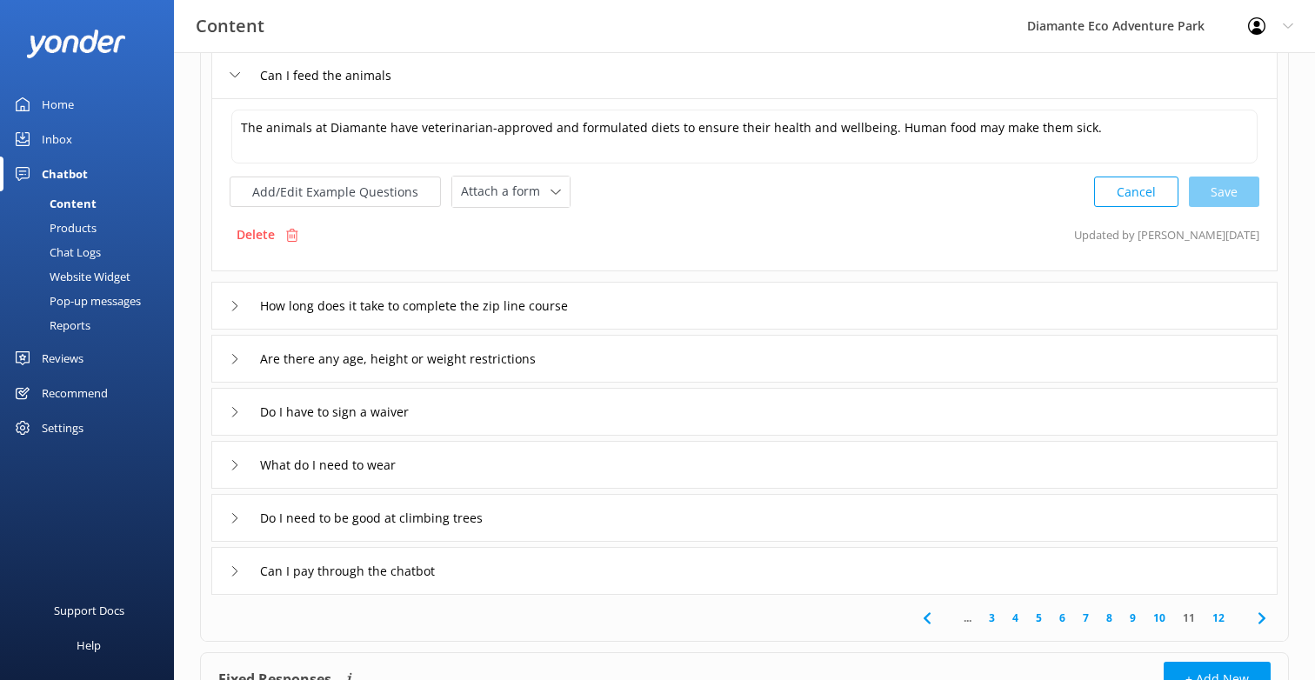
click at [234, 302] on icon at bounding box center [235, 306] width 10 height 10
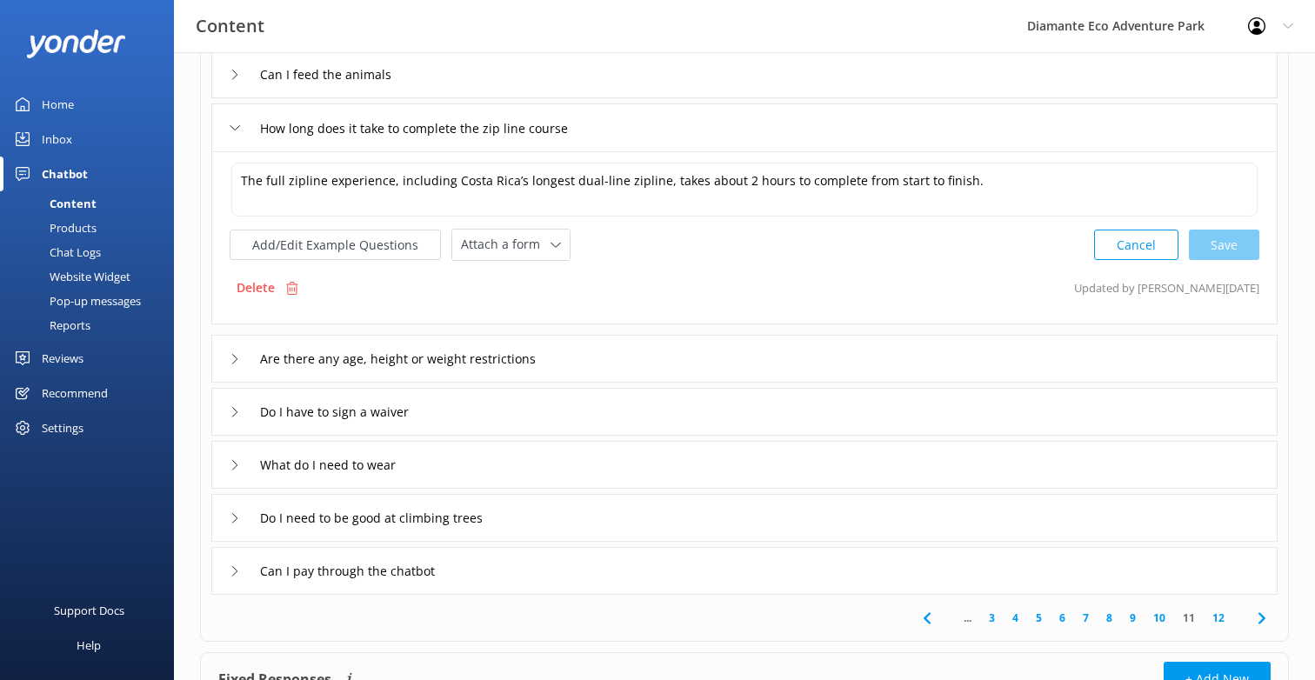
click at [241, 361] on div "Are there any age, height or weight restrictions" at bounding box center [407, 358] width 355 height 29
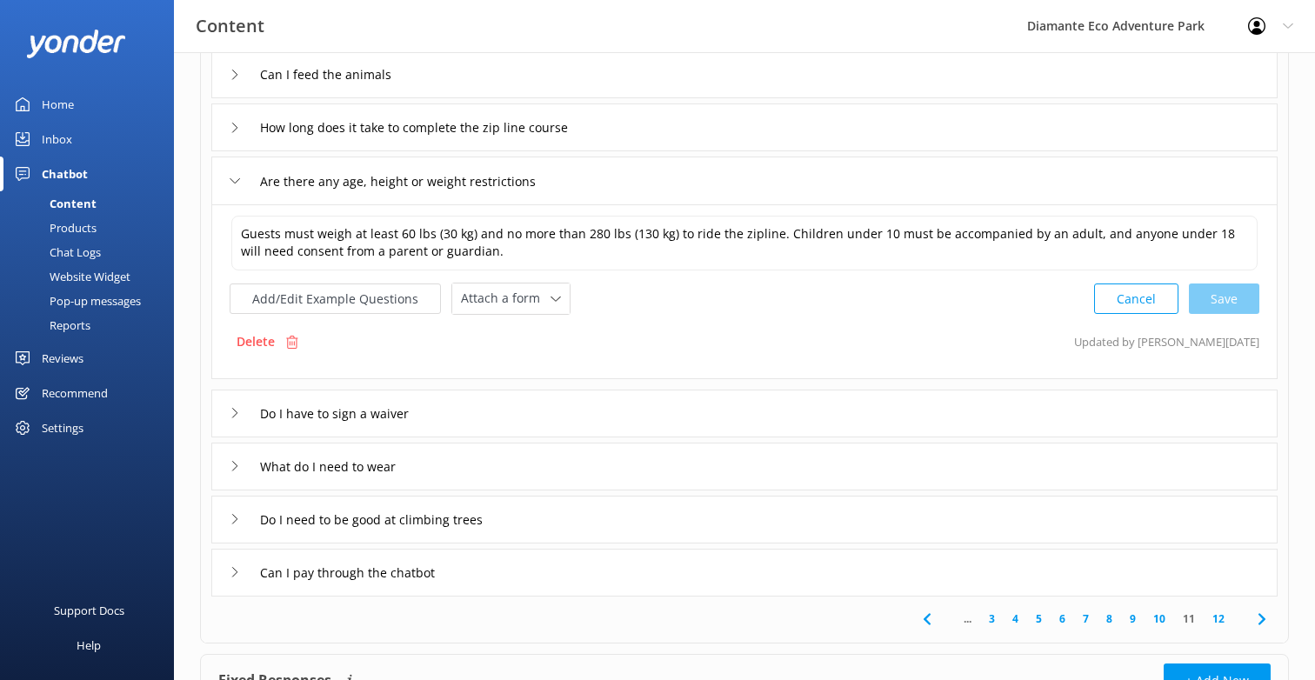
click at [246, 427] on div "Do I have to sign a waiver" at bounding box center [744, 414] width 1066 height 48
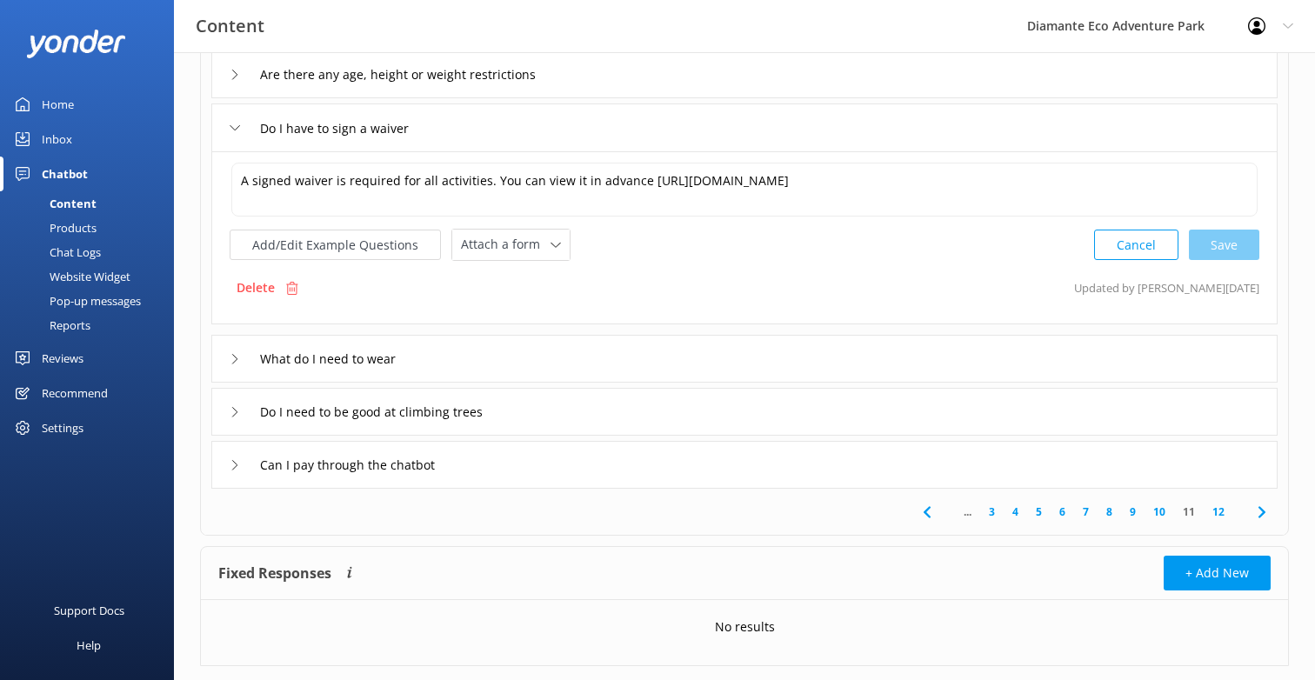
scroll to position [424, 0]
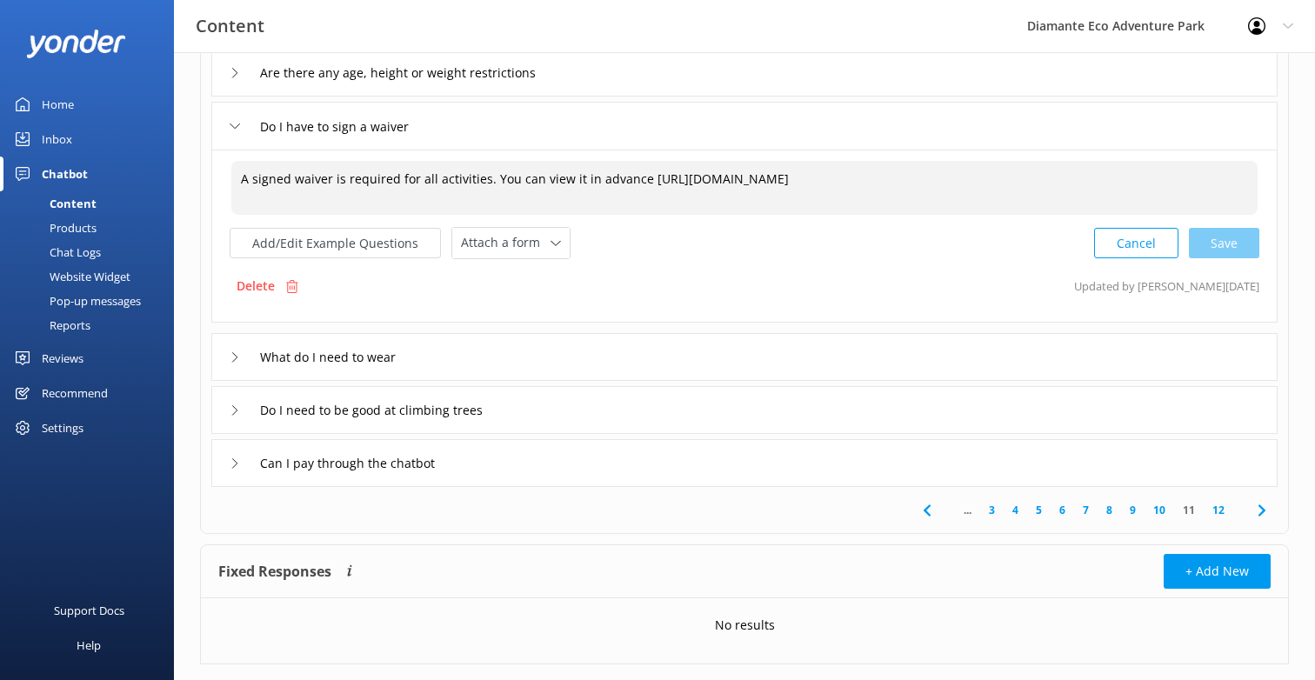
drag, startPoint x: 552, startPoint y: 180, endPoint x: 1056, endPoint y: 195, distance: 504.5
click at [1056, 195] on textarea "A signed waiver is required for all activities. You can view it in advance [URL…" at bounding box center [744, 188] width 1026 height 54
click at [1141, 183] on textarea "A signed waiver is required for all activities. You can view it in advance [URL…" at bounding box center [744, 188] width 1026 height 54
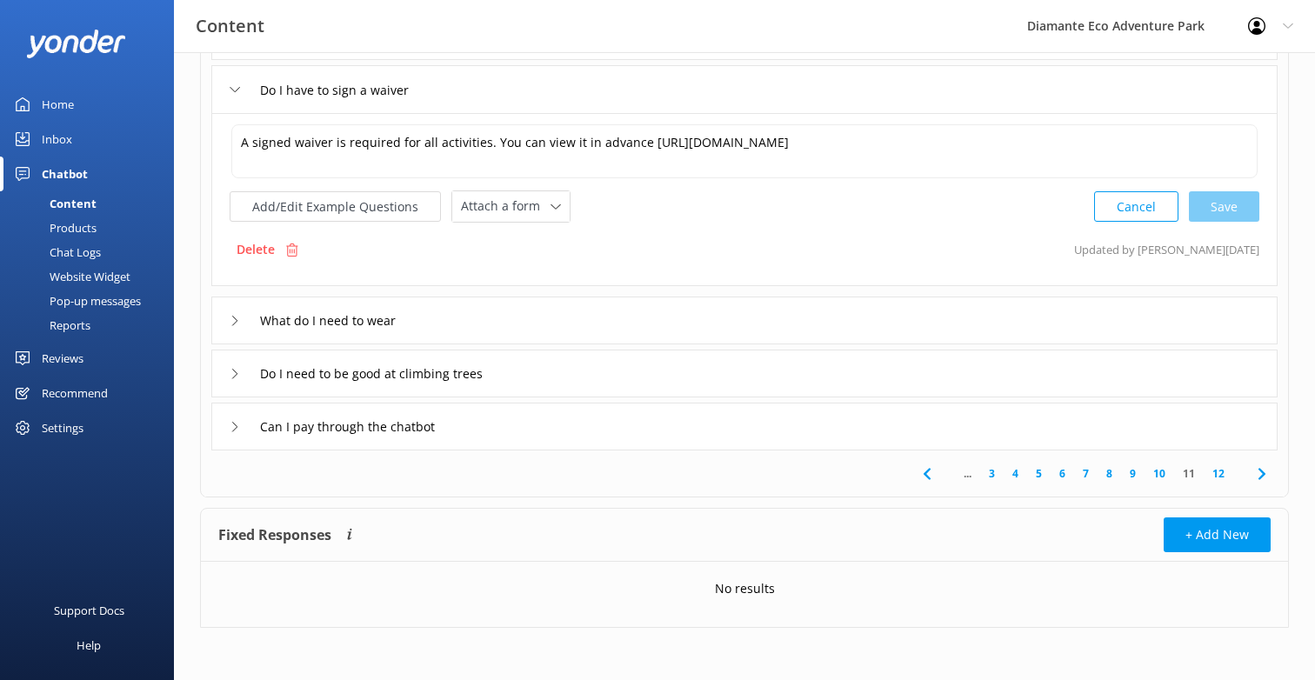
click at [1218, 467] on link "12" at bounding box center [1218, 473] width 30 height 17
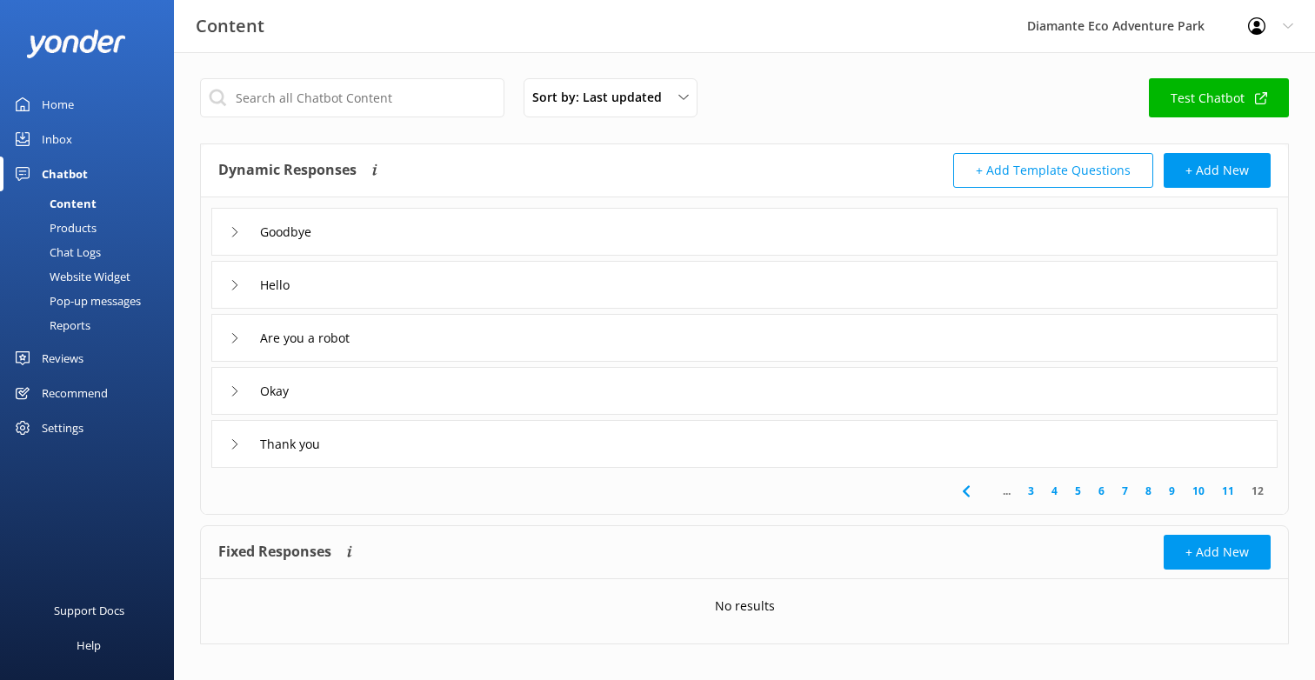
click at [231, 230] on icon at bounding box center [235, 232] width 10 height 10
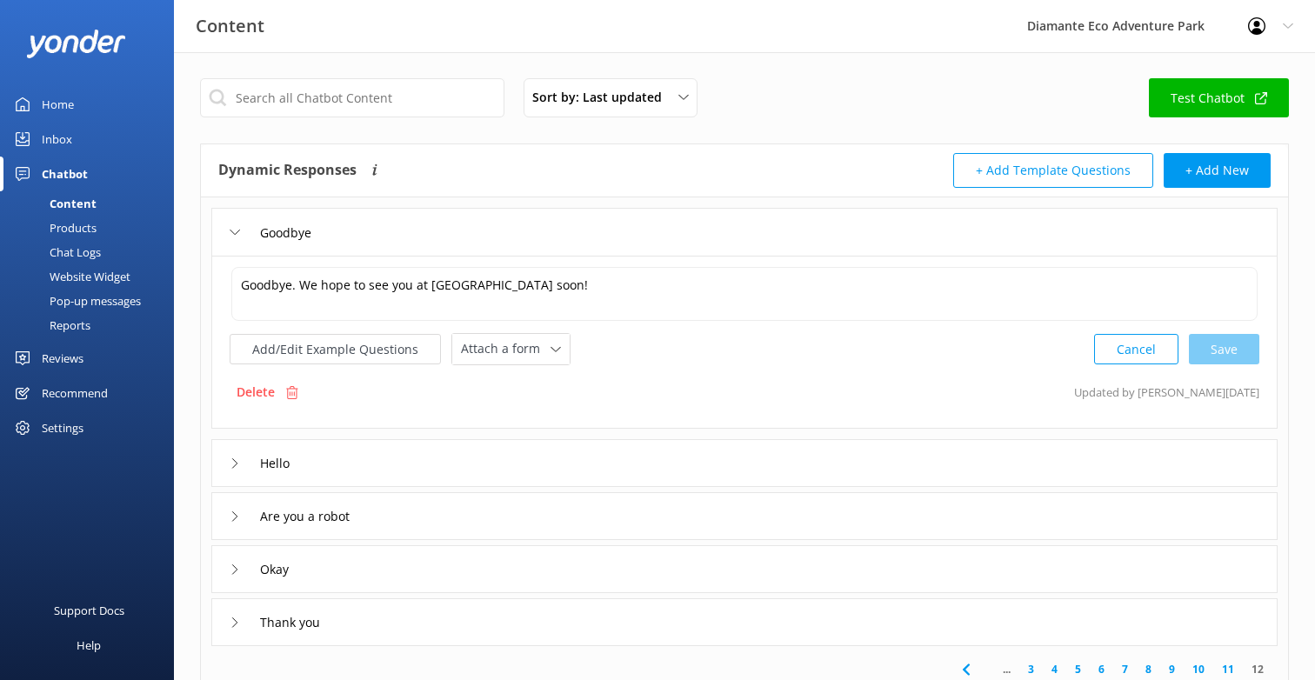
click at [231, 230] on use at bounding box center [235, 232] width 10 height 5
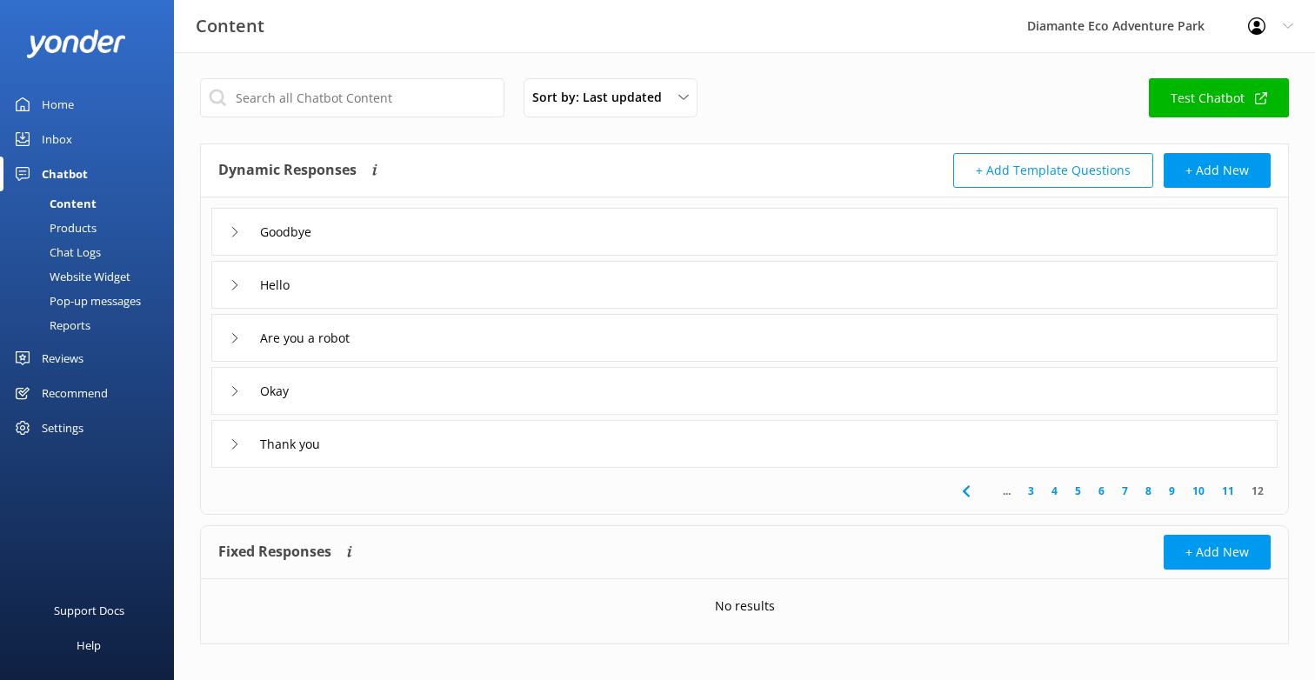
click at [236, 283] on icon at bounding box center [235, 285] width 10 height 10
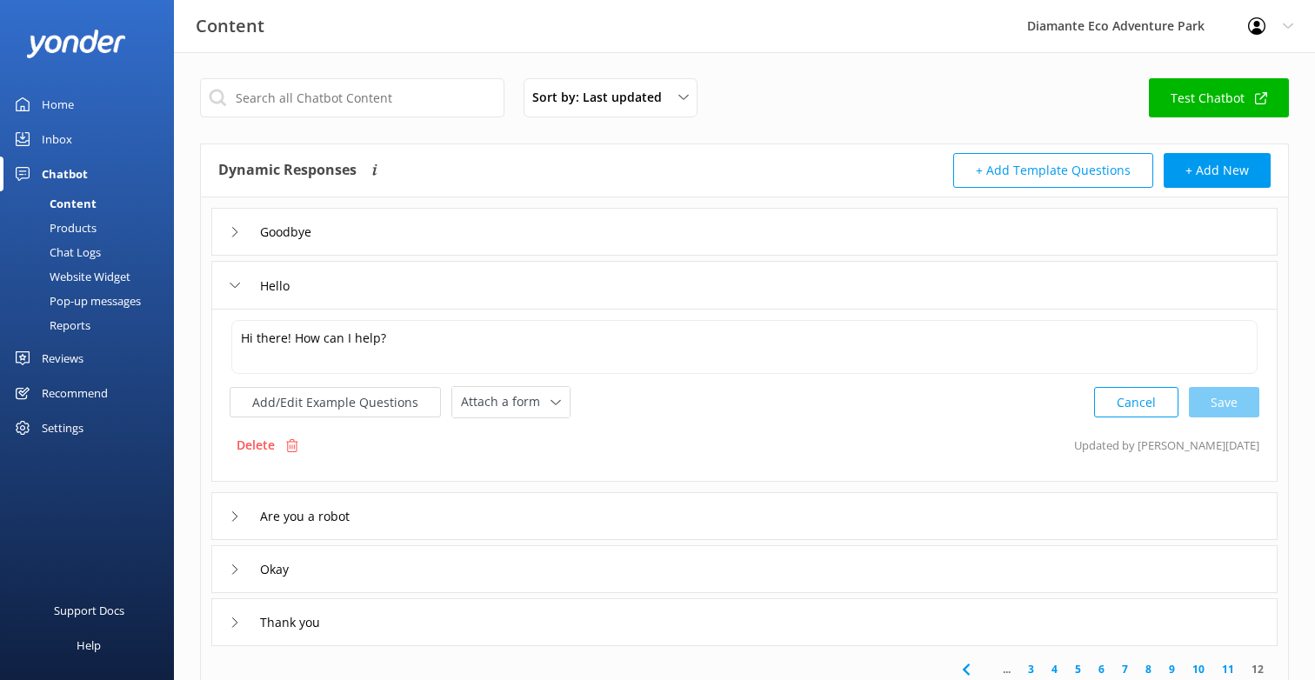
click at [236, 283] on icon at bounding box center [235, 285] width 10 height 10
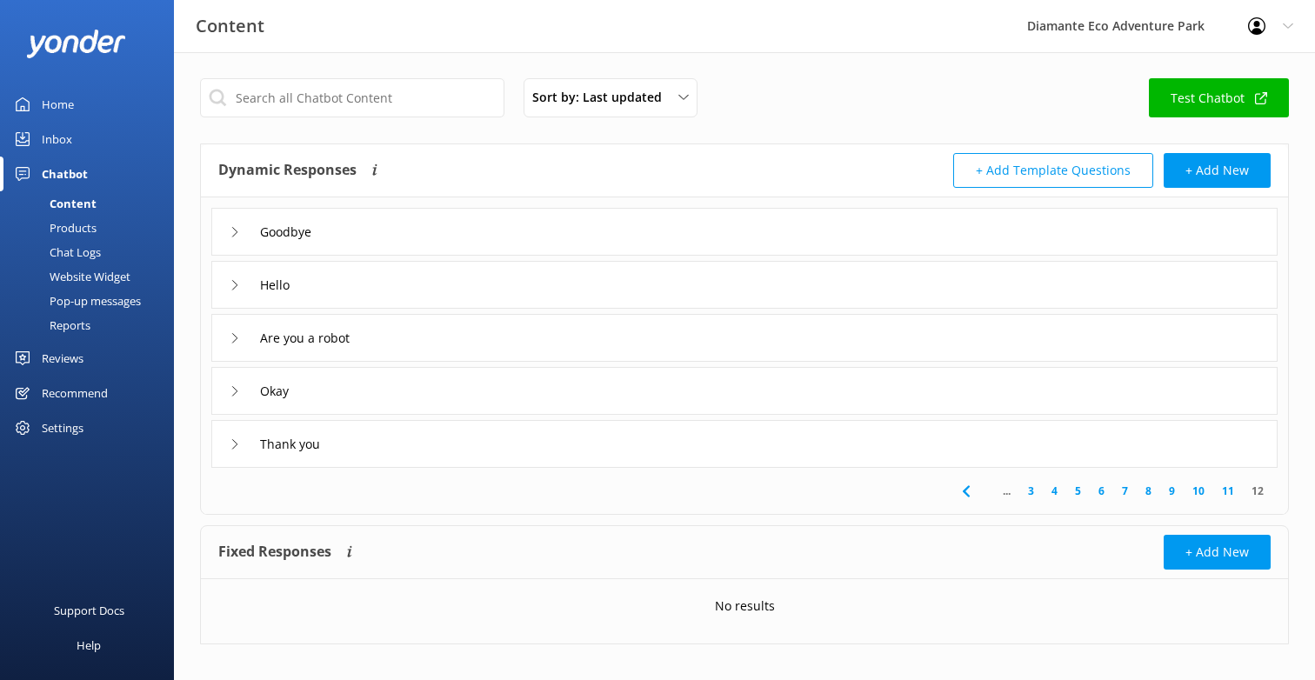
click at [232, 333] on use at bounding box center [234, 338] width 5 height 10
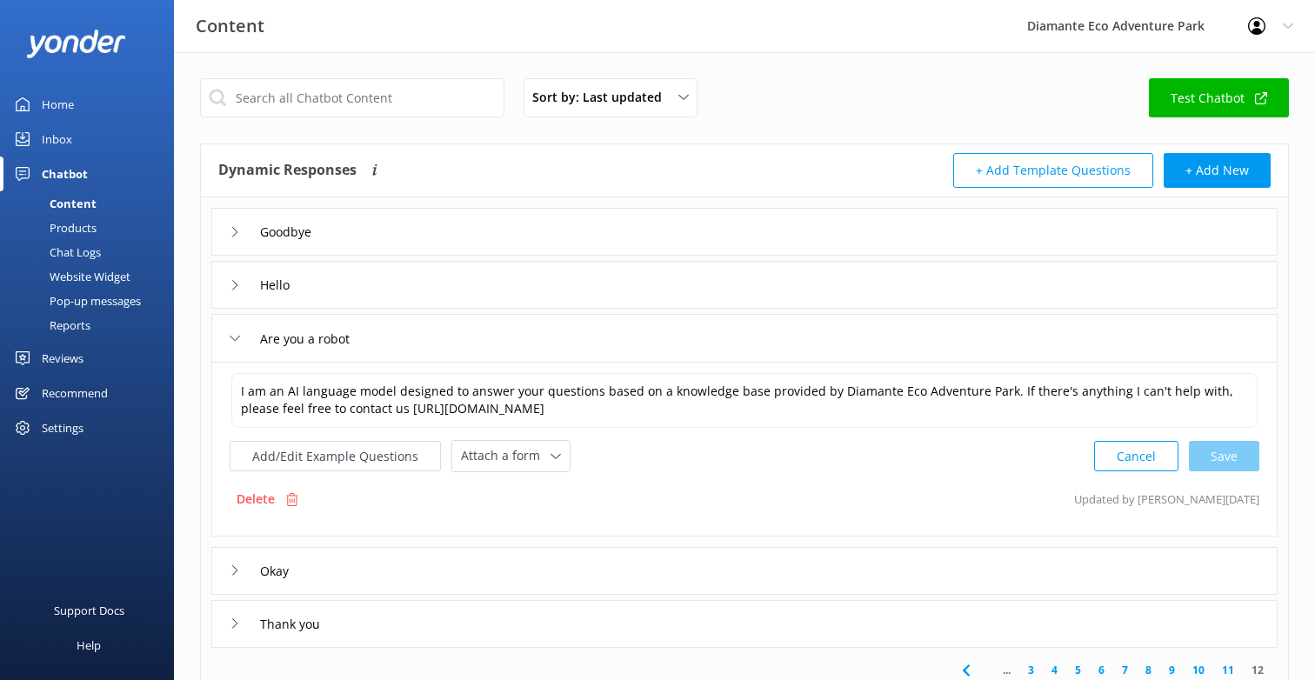
click at [232, 333] on icon at bounding box center [235, 338] width 10 height 10
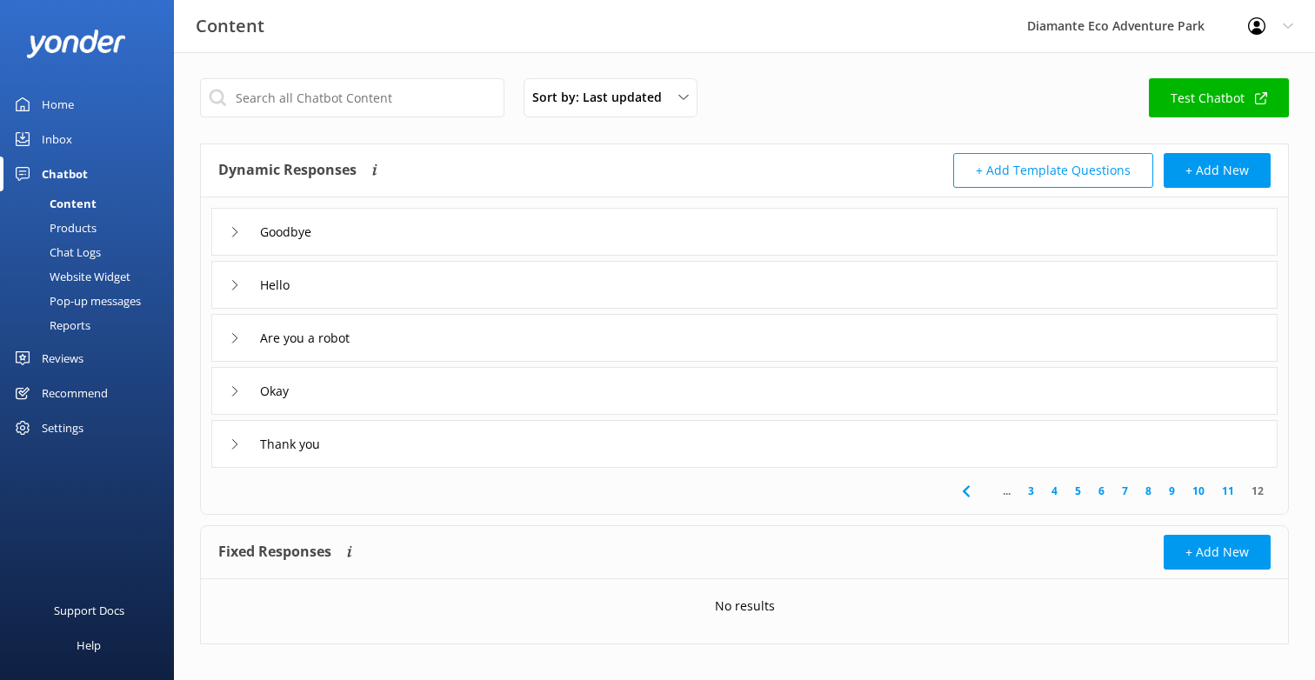
click at [239, 388] on icon at bounding box center [235, 391] width 10 height 10
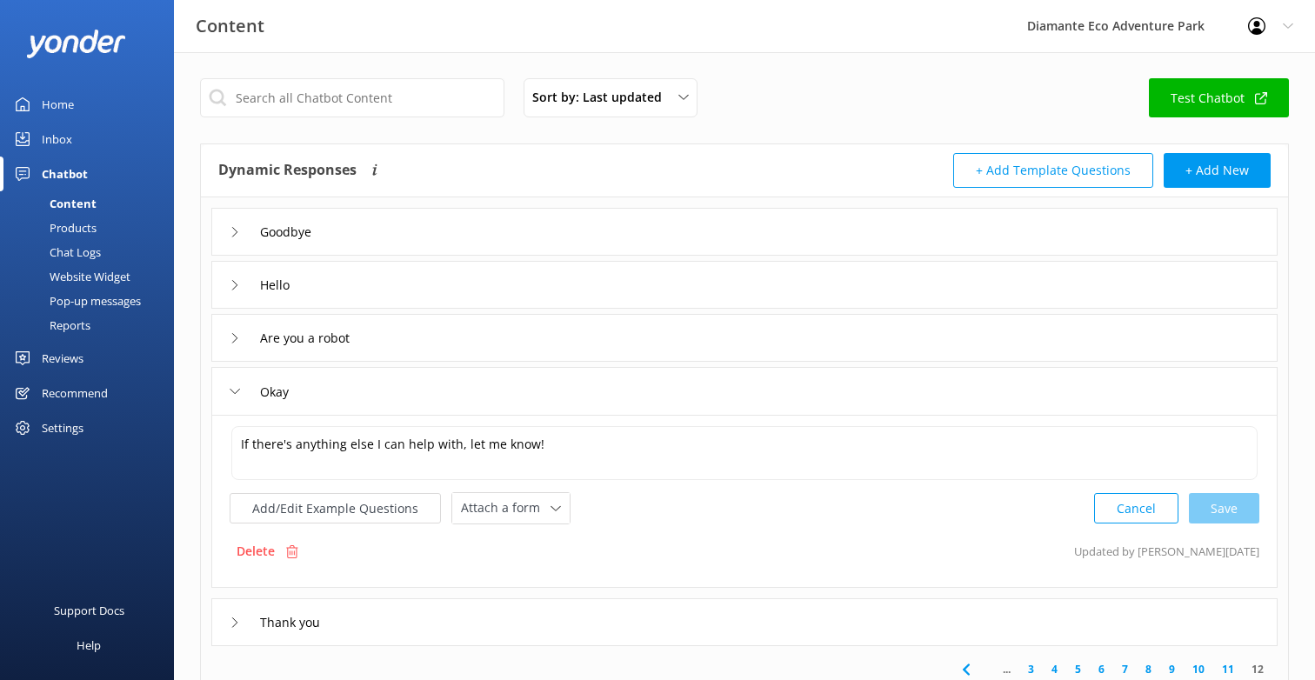
click at [239, 388] on icon at bounding box center [235, 391] width 10 height 10
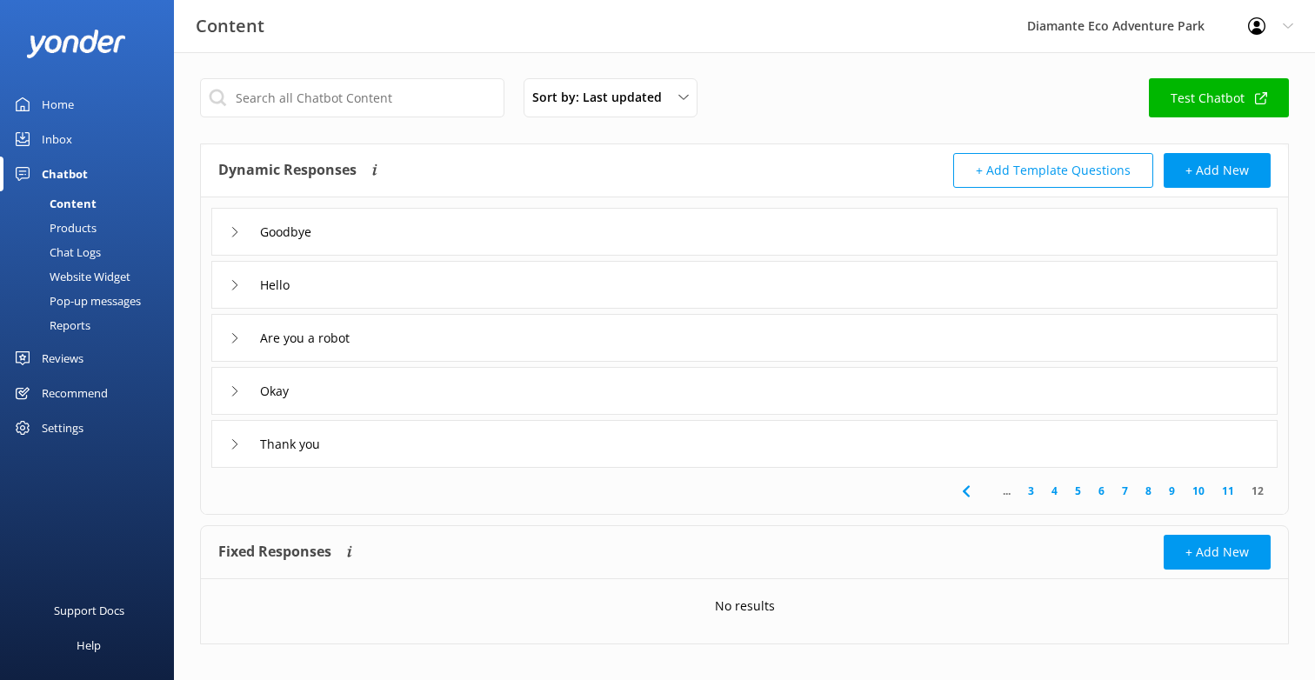
click at [230, 451] on div "Thank you" at bounding box center [278, 444] width 97 height 29
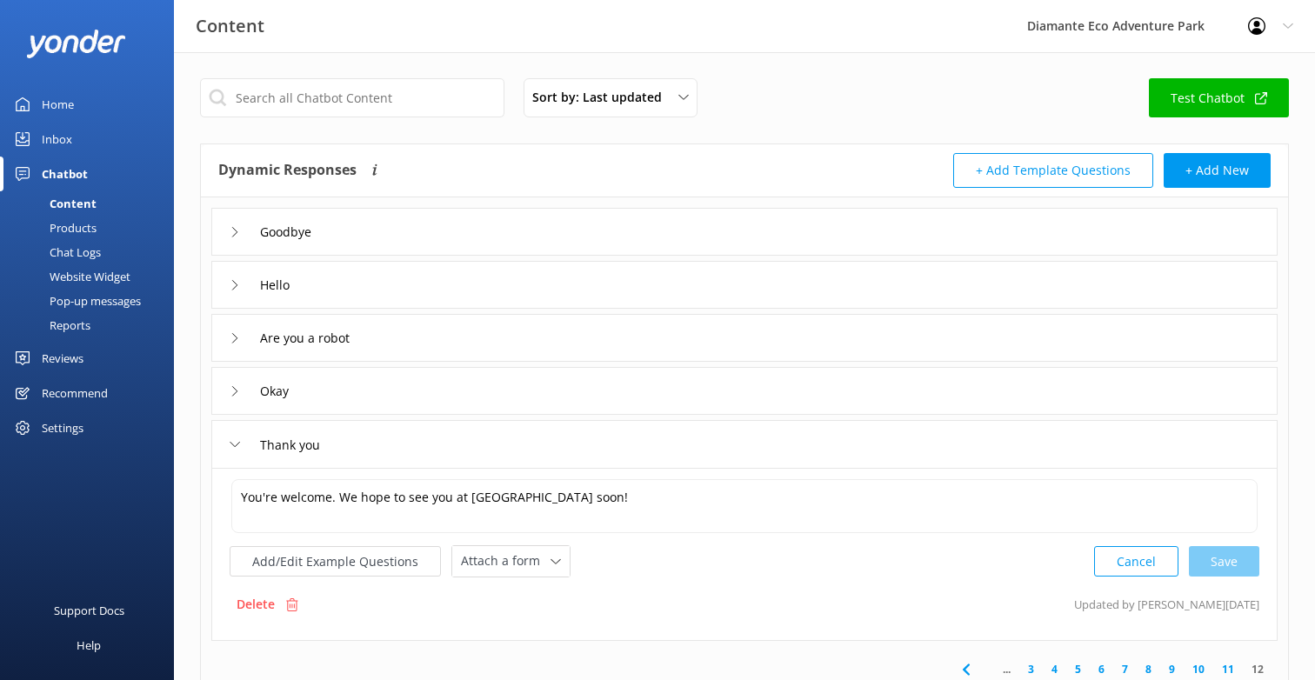
click at [230, 451] on div "Thank you" at bounding box center [278, 444] width 97 height 29
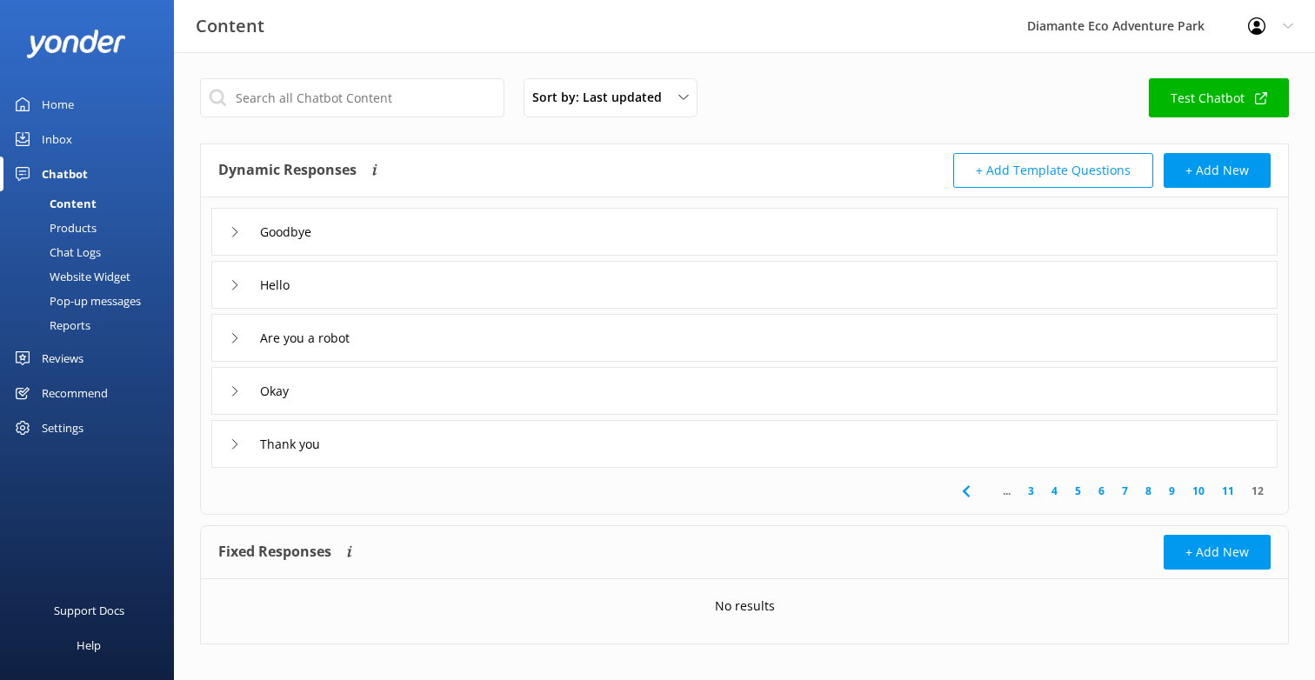
scroll to position [17, 0]
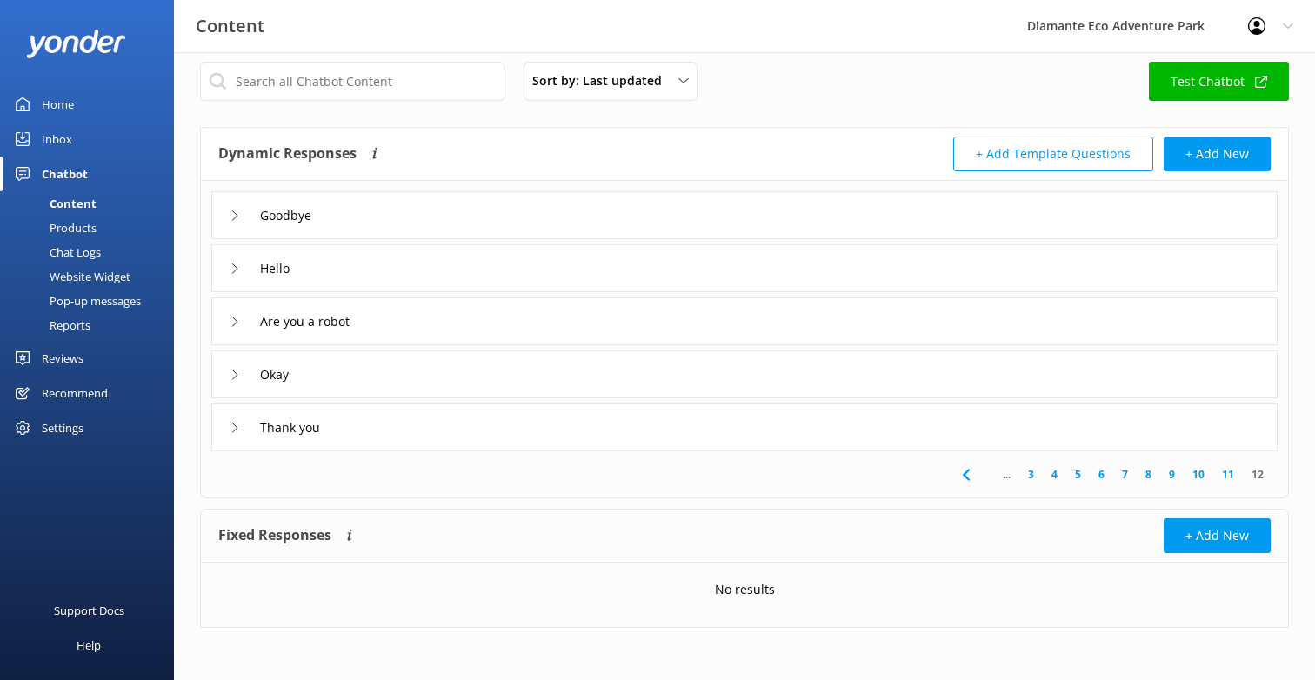
click at [61, 425] on div "Settings" at bounding box center [63, 427] width 42 height 35
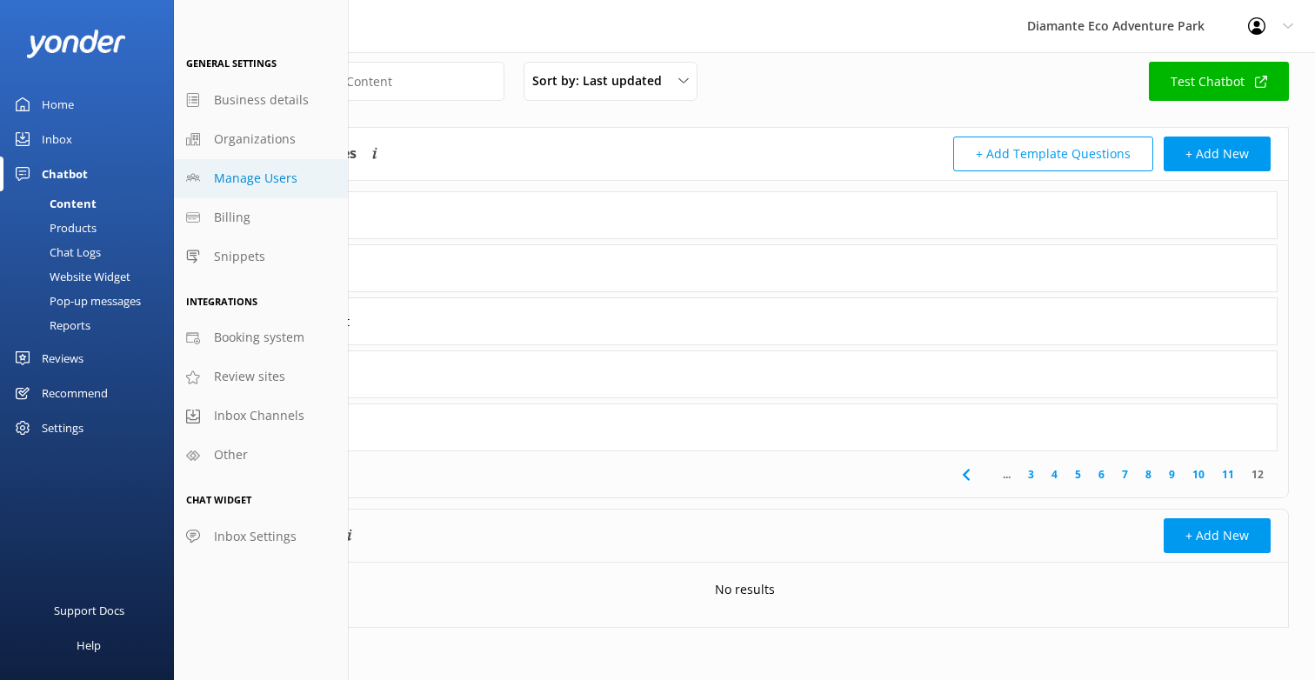
click at [269, 169] on span "Manage Users" at bounding box center [255, 178] width 83 height 19
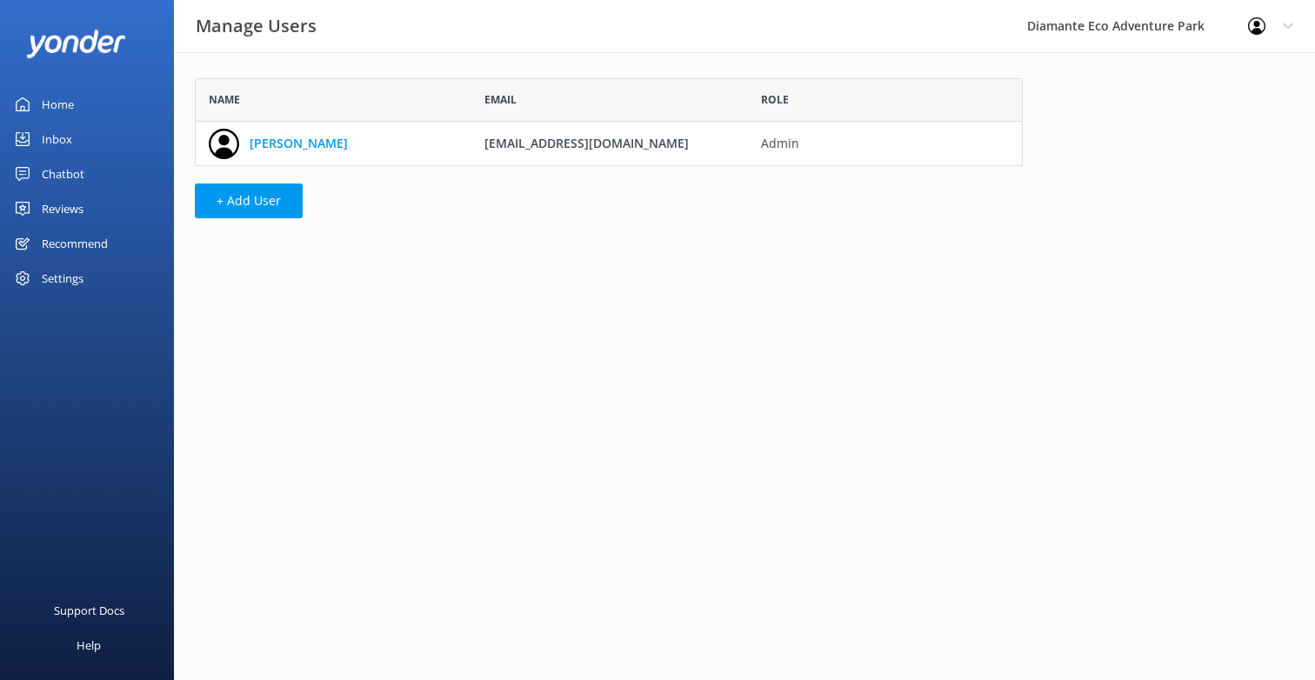
scroll to position [88, 828]
click at [240, 199] on button "+ Add User" at bounding box center [249, 200] width 108 height 35
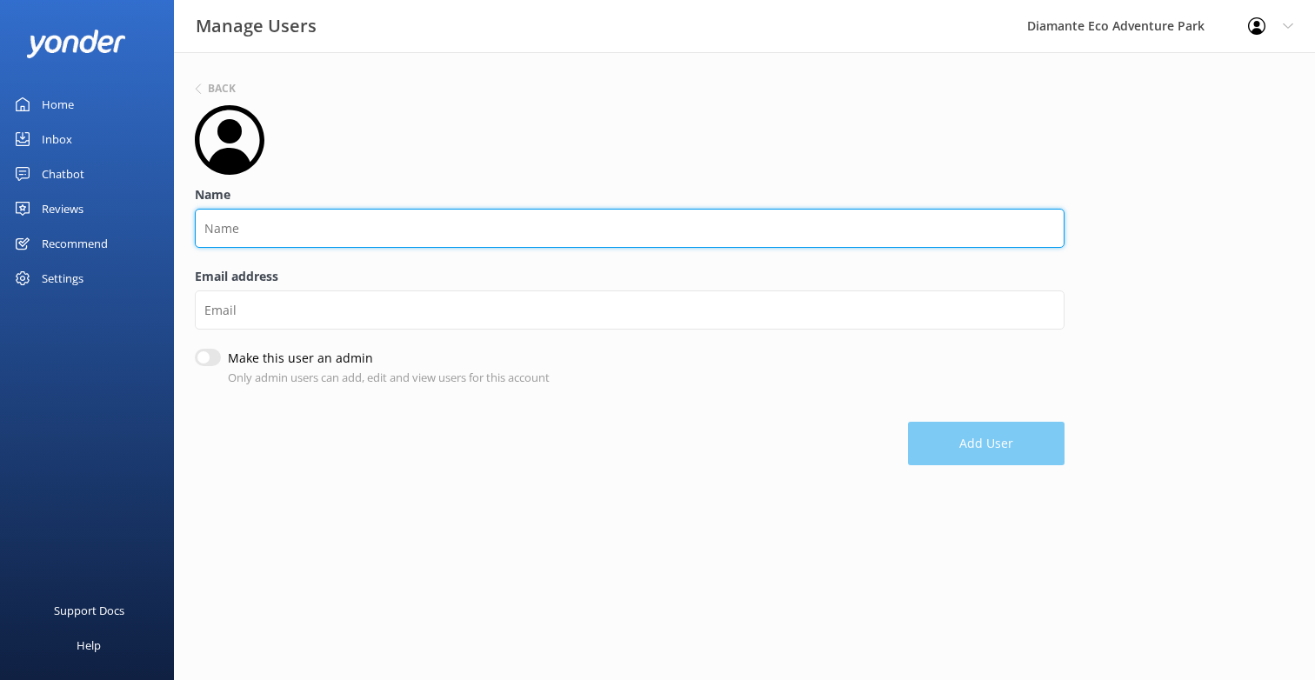
click at [216, 222] on input "Name" at bounding box center [629, 228] width 869 height 39
type input "LuisK"
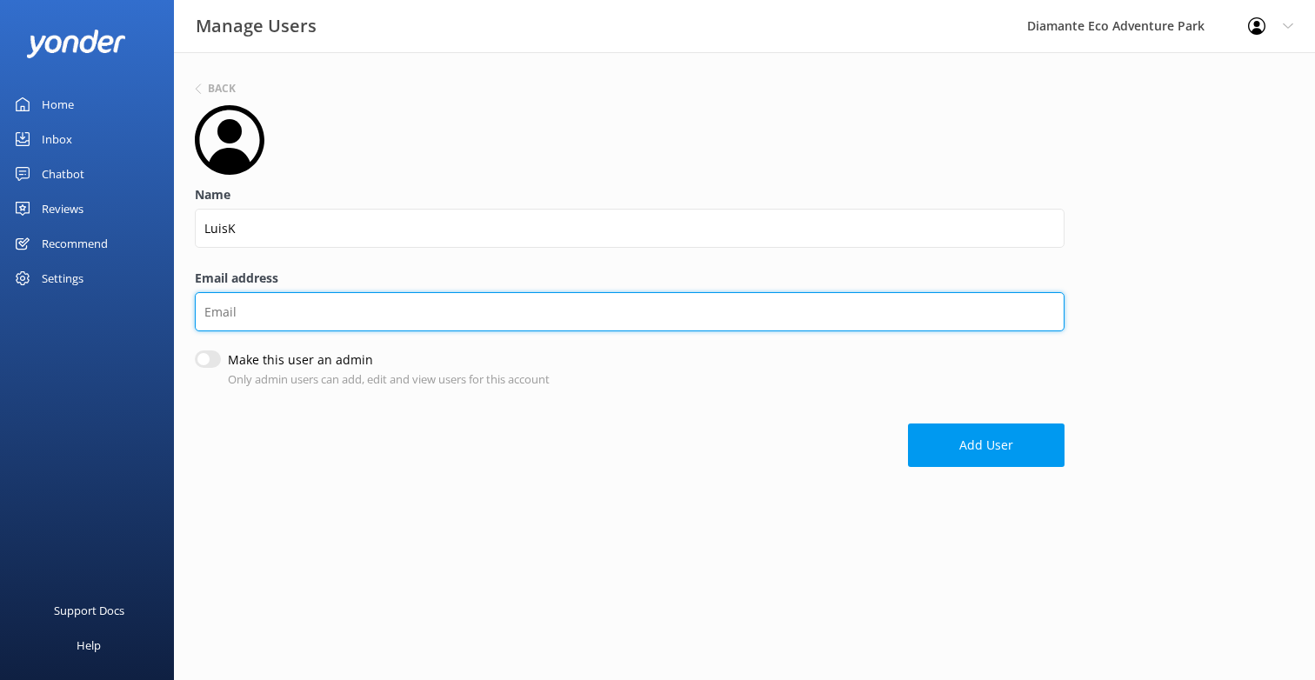
click at [228, 308] on input "Email address" at bounding box center [629, 311] width 869 height 39
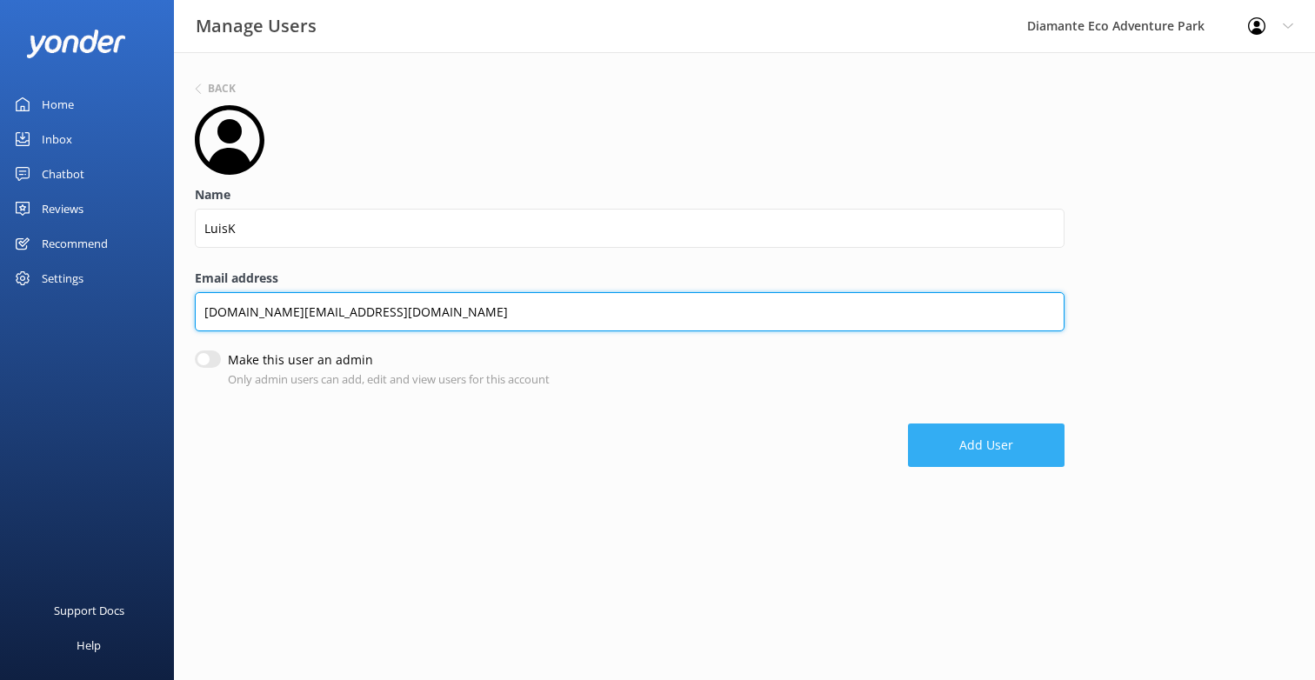
type input "[DOMAIN_NAME][EMAIL_ADDRESS][DOMAIN_NAME]"
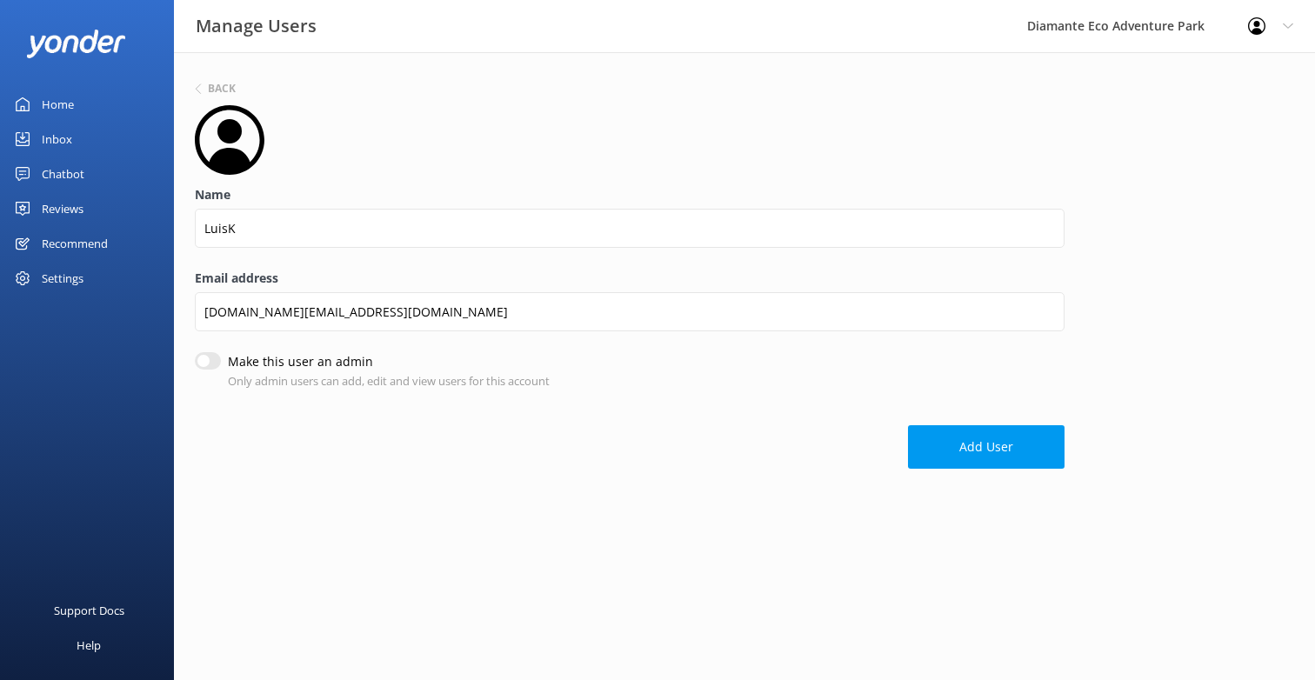
drag, startPoint x: 981, startPoint y: 444, endPoint x: 426, endPoint y: 415, distance: 555.5
click at [426, 415] on div "Add User" at bounding box center [629, 438] width 869 height 61
click at [216, 356] on input "Make this user an admin" at bounding box center [208, 360] width 26 height 17
checkbox input "true"
click at [990, 438] on button "Add User" at bounding box center [986, 446] width 156 height 43
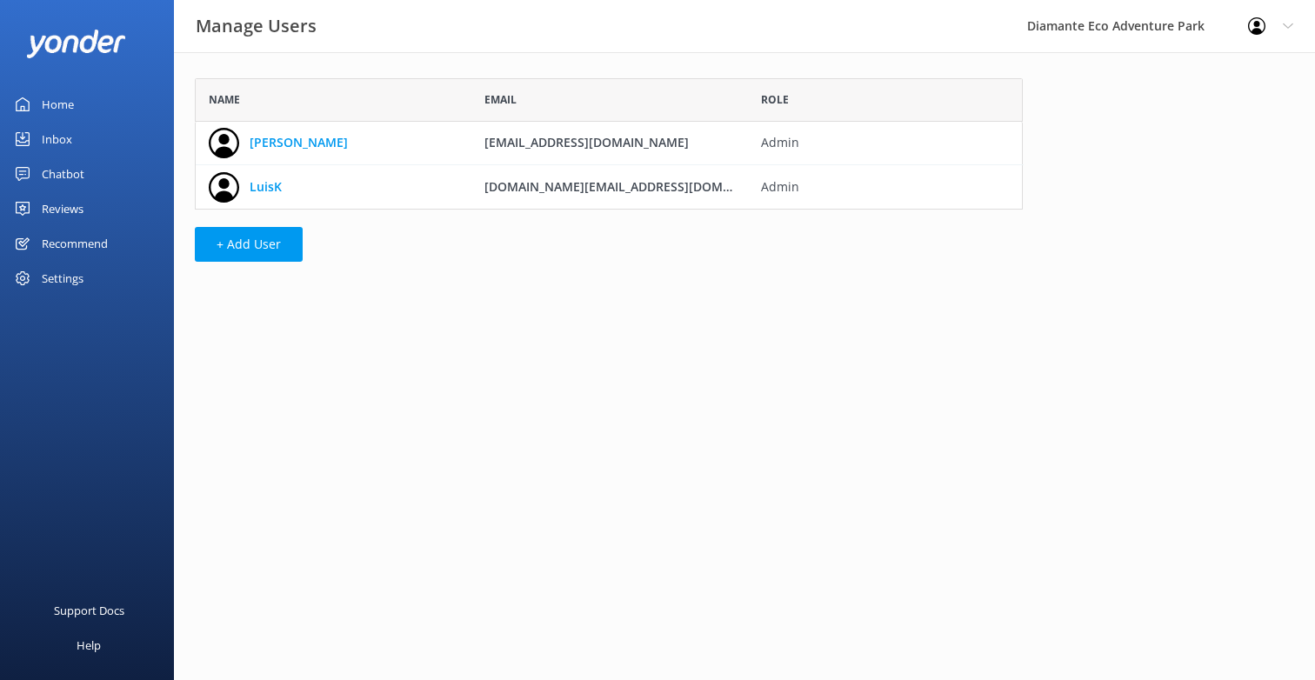
scroll to position [131, 828]
